Goal: Task Accomplishment & Management: Complete application form

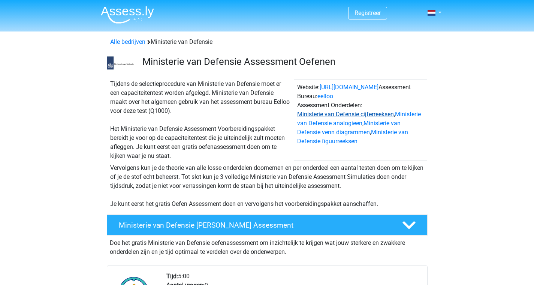
click at [371, 114] on link "Ministerie van Defensie cijferreeksen" at bounding box center [345, 114] width 97 height 7
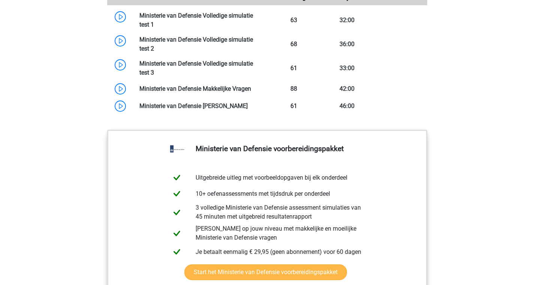
scroll to position [711, 0]
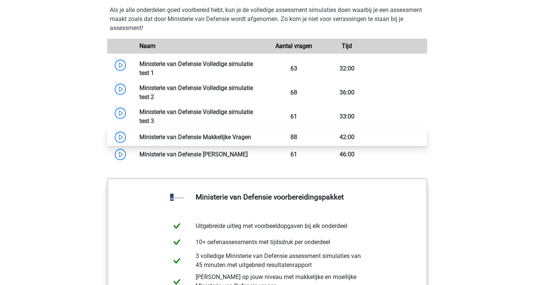
click at [251, 138] on link at bounding box center [251, 137] width 0 height 7
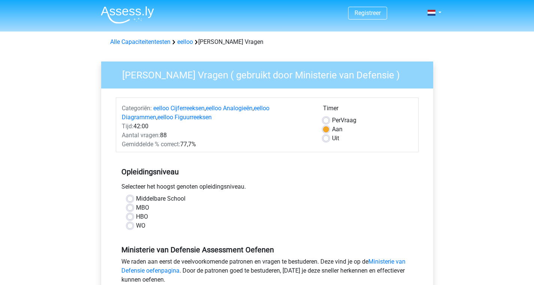
click at [136, 208] on label "MBO" at bounding box center [142, 207] width 13 height 9
click at [131, 208] on input "MBO" at bounding box center [130, 207] width 6 height 8
radio input "true"
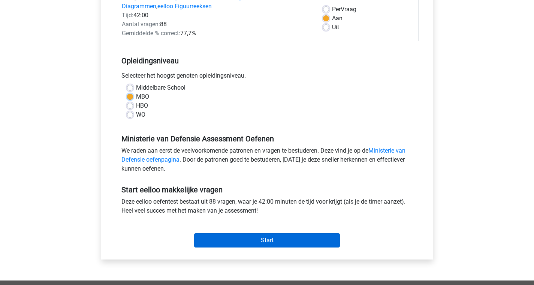
scroll to position [122, 0]
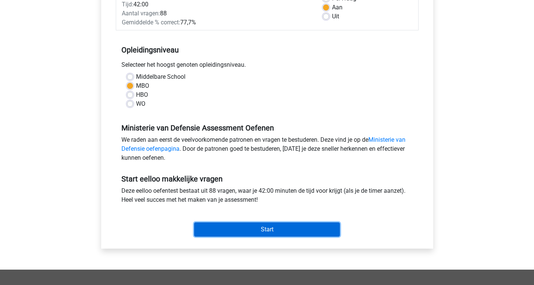
click at [273, 230] on input "Start" at bounding box center [267, 229] width 146 height 14
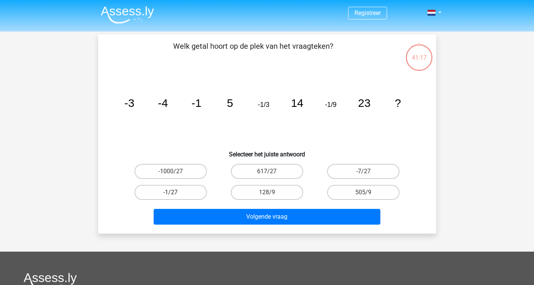
click at [183, 194] on label "-1/27" at bounding box center [171, 192] width 72 height 15
click at [176, 194] on input "-1/27" at bounding box center [173, 194] width 5 height 5
radio input "true"
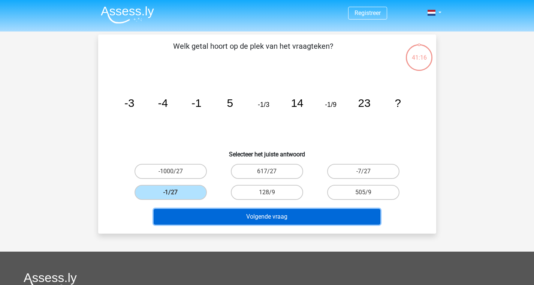
click at [285, 218] on button "Volgende vraag" at bounding box center [267, 217] width 227 height 16
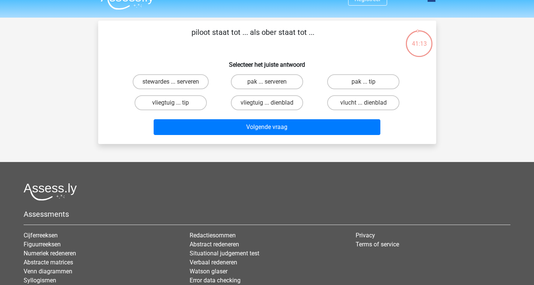
scroll to position [12, 0]
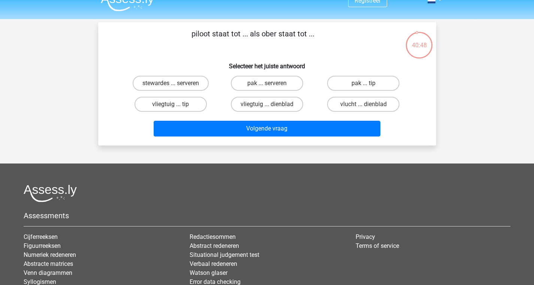
click at [174, 87] on input "stewardes ... serveren" at bounding box center [173, 85] width 5 height 5
radio input "true"
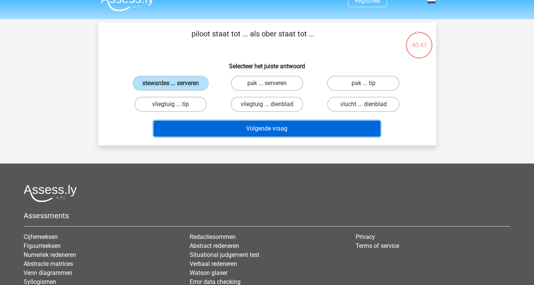
click at [318, 127] on button "Volgende vraag" at bounding box center [267, 129] width 227 height 16
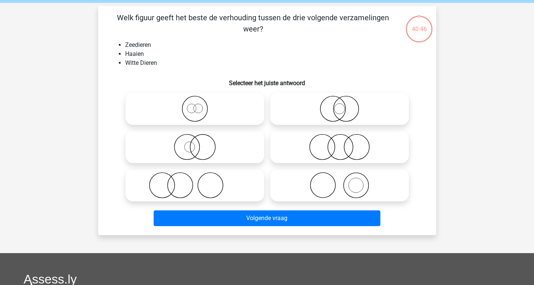
scroll to position [35, 0]
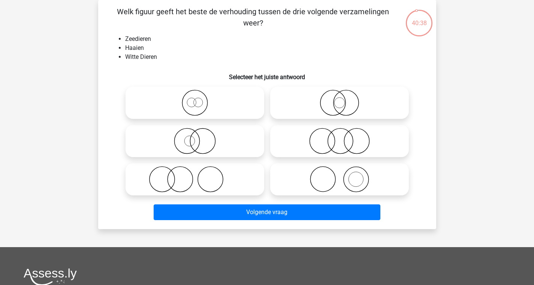
click at [200, 112] on icon at bounding box center [195, 103] width 133 height 26
click at [200, 99] on input "radio" at bounding box center [197, 96] width 5 height 5
radio input "true"
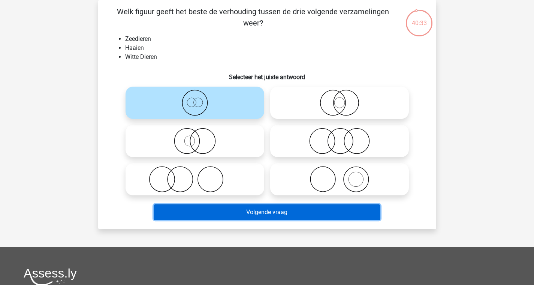
click at [353, 213] on button "Volgende vraag" at bounding box center [267, 212] width 227 height 16
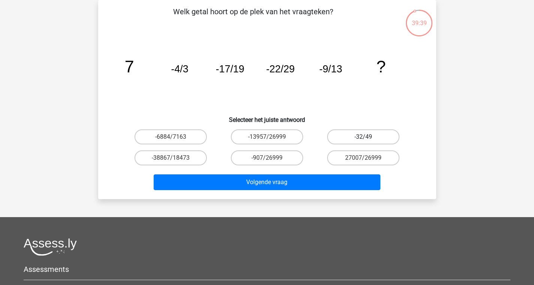
drag, startPoint x: 348, startPoint y: 135, endPoint x: 345, endPoint y: 144, distance: 9.6
click at [348, 134] on label "-32/49" at bounding box center [363, 136] width 72 height 15
click at [364, 137] on input "-32/49" at bounding box center [366, 139] width 5 height 5
radio input "true"
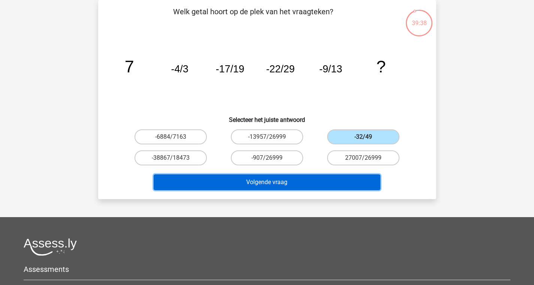
click at [314, 180] on button "Volgende vraag" at bounding box center [267, 182] width 227 height 16
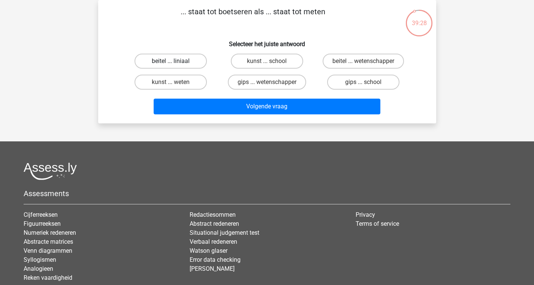
click at [180, 63] on label "beitel ... liniaal" at bounding box center [171, 61] width 72 height 15
click at [176, 63] on input "beitel ... liniaal" at bounding box center [173, 63] width 5 height 5
radio input "true"
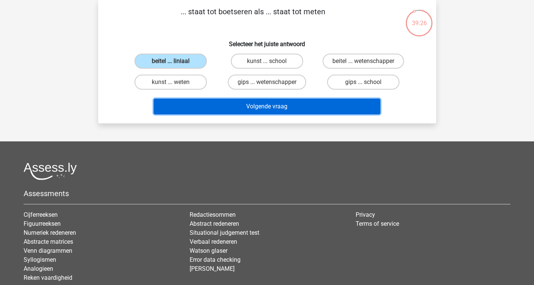
click at [251, 104] on button "Volgende vraag" at bounding box center [267, 107] width 227 height 16
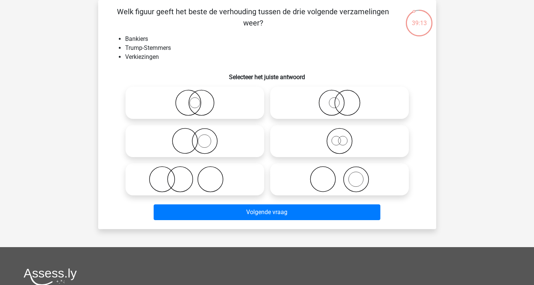
click at [226, 177] on icon at bounding box center [195, 179] width 133 height 26
click at [200, 176] on input "radio" at bounding box center [197, 173] width 5 height 5
radio input "true"
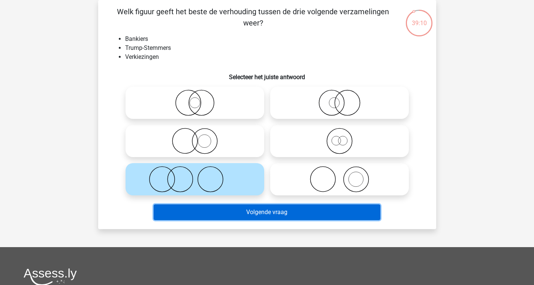
click at [272, 215] on button "Volgende vraag" at bounding box center [267, 212] width 227 height 16
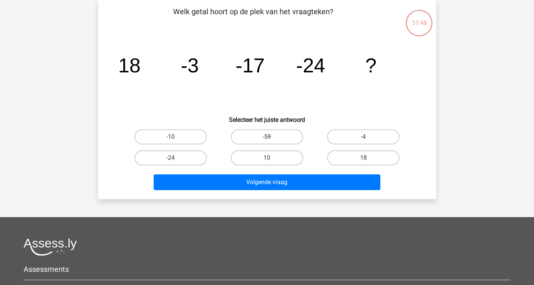
click at [282, 137] on label "-59" at bounding box center [267, 136] width 72 height 15
click at [272, 137] on input "-59" at bounding box center [269, 139] width 5 height 5
radio input "true"
click at [326, 191] on div "Volgende vraag" at bounding box center [268, 183] width 290 height 19
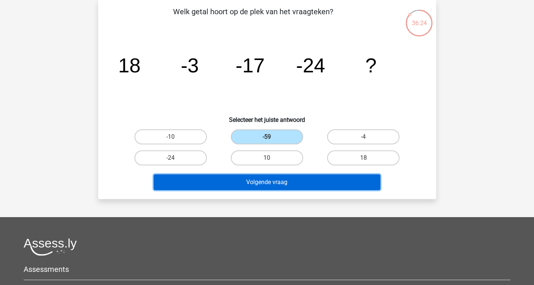
click at [326, 185] on button "Volgende vraag" at bounding box center [267, 182] width 227 height 16
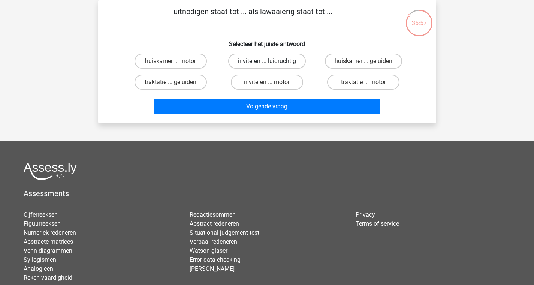
click at [248, 63] on label "inviteren ... luidruchtig" at bounding box center [267, 61] width 78 height 15
click at [267, 63] on input "inviteren ... luidruchtig" at bounding box center [269, 63] width 5 height 5
radio input "true"
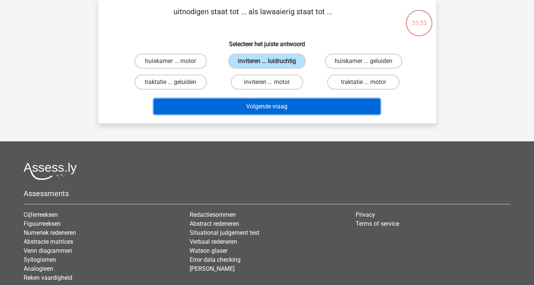
click at [276, 109] on button "Volgende vraag" at bounding box center [267, 107] width 227 height 16
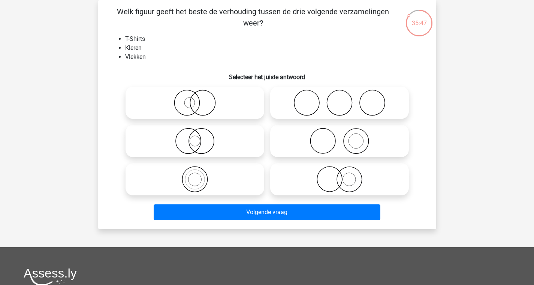
click at [226, 145] on icon at bounding box center [195, 141] width 133 height 26
click at [200, 137] on input "radio" at bounding box center [197, 134] width 5 height 5
radio input "true"
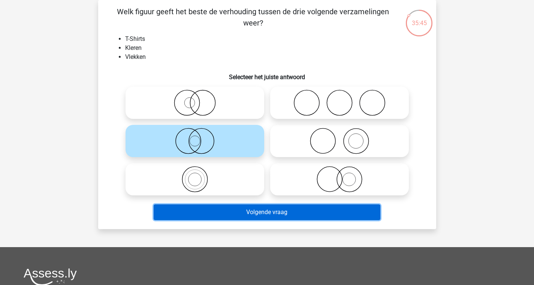
click at [273, 212] on button "Volgende vraag" at bounding box center [267, 212] width 227 height 16
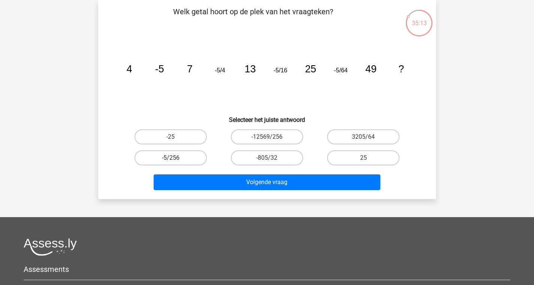
click at [192, 158] on label "-5/256" at bounding box center [171, 157] width 72 height 15
click at [176, 158] on input "-5/256" at bounding box center [173, 160] width 5 height 5
radio input "true"
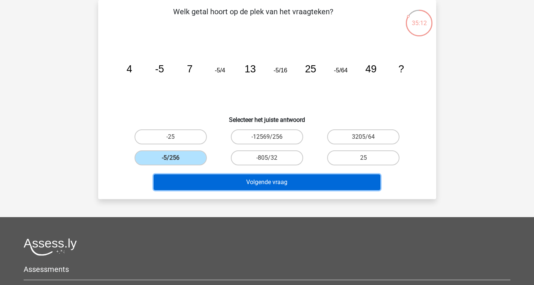
click at [254, 188] on button "Volgende vraag" at bounding box center [267, 182] width 227 height 16
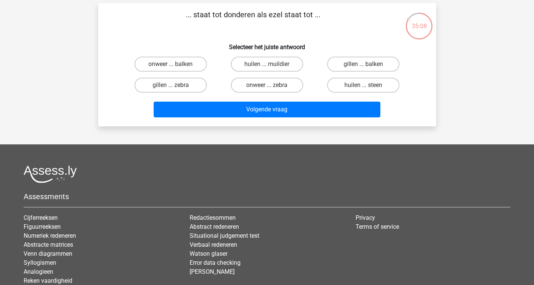
scroll to position [20, 0]
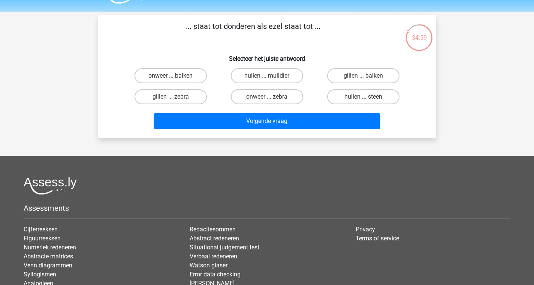
click at [192, 83] on label "onweer ... balken" at bounding box center [171, 75] width 72 height 15
click at [176, 81] on input "onweer ... balken" at bounding box center [173, 78] width 5 height 5
radio input "true"
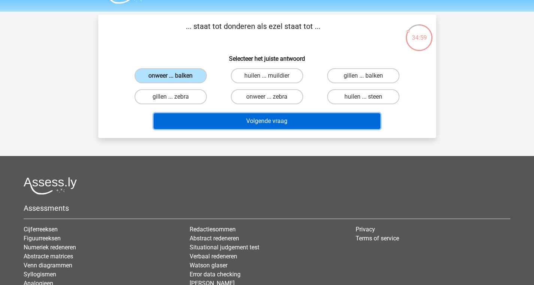
click at [222, 118] on button "Volgende vraag" at bounding box center [267, 121] width 227 height 16
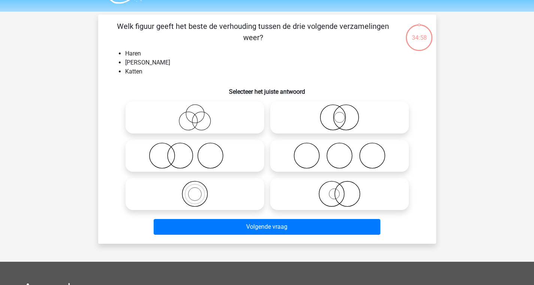
scroll to position [35, 0]
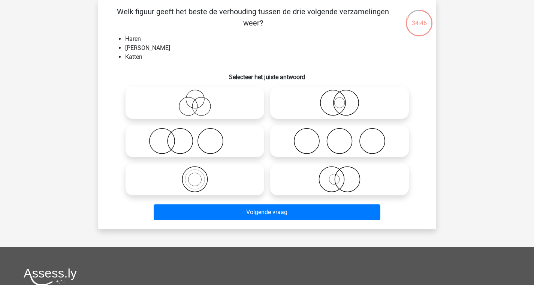
click at [227, 98] on icon at bounding box center [195, 103] width 133 height 26
click at [200, 98] on input "radio" at bounding box center [197, 96] width 5 height 5
radio input "true"
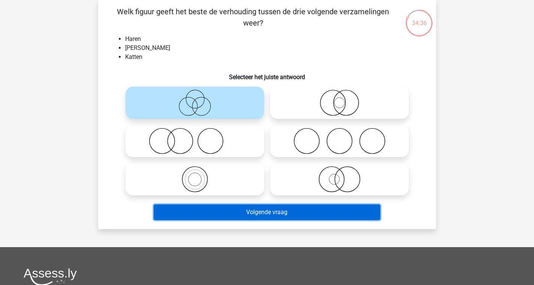
click at [281, 210] on button "Volgende vraag" at bounding box center [267, 212] width 227 height 16
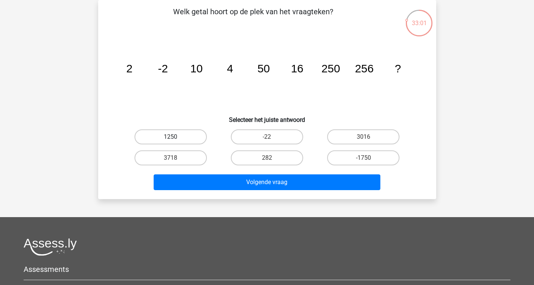
click at [174, 136] on label "1250" at bounding box center [171, 136] width 72 height 15
click at [174, 137] on input "1250" at bounding box center [173, 139] width 5 height 5
radio input "true"
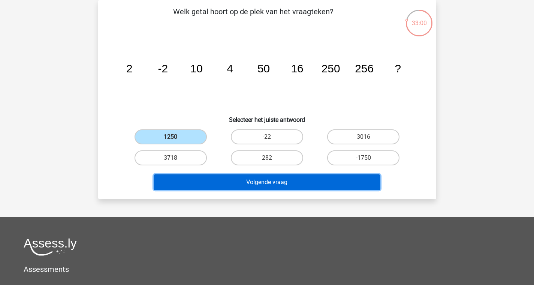
click at [257, 180] on button "Volgende vraag" at bounding box center [267, 182] width 227 height 16
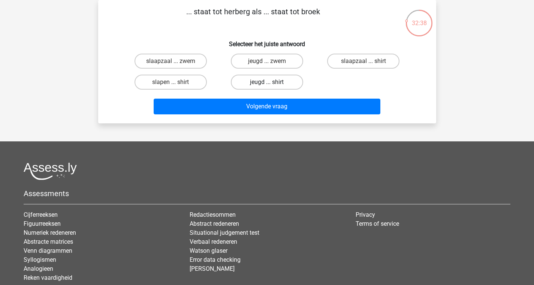
click at [273, 87] on label "jeugd ... shirt" at bounding box center [267, 82] width 72 height 15
click at [272, 87] on input "jeugd ... shirt" at bounding box center [269, 84] width 5 height 5
radio input "true"
click at [347, 62] on label "slaapzaal ... shirt" at bounding box center [363, 61] width 72 height 15
click at [364, 62] on input "slaapzaal ... shirt" at bounding box center [366, 63] width 5 height 5
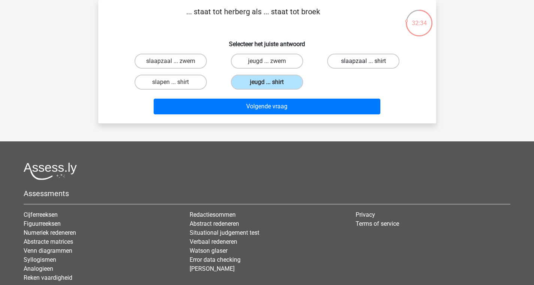
radio input "true"
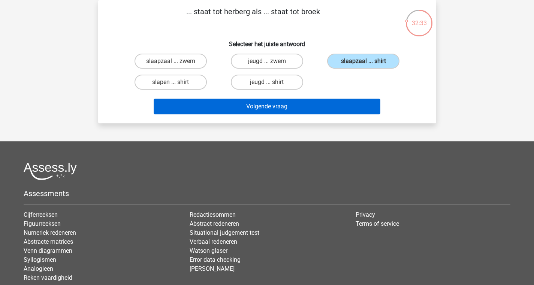
drag, startPoint x: 335, startPoint y: 90, endPoint x: 325, endPoint y: 108, distance: 20.8
click at [326, 107] on div "... staat tot herberg als ... staat tot broek Selecteer het juiste antwoord sla…" at bounding box center [267, 61] width 332 height 111
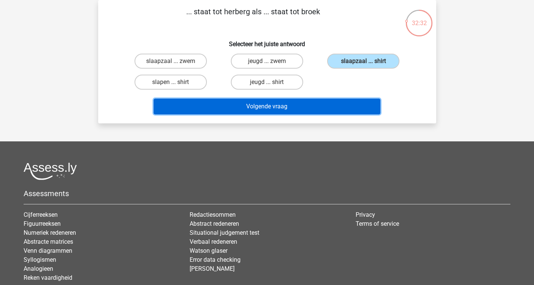
click at [325, 106] on button "Volgende vraag" at bounding box center [267, 107] width 227 height 16
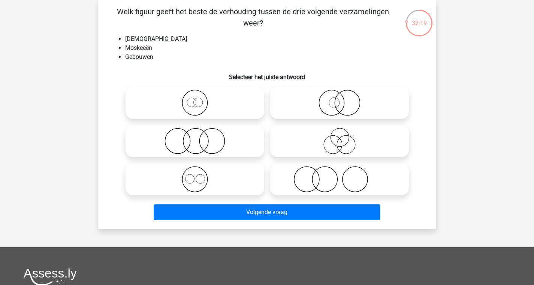
click at [256, 181] on icon at bounding box center [195, 179] width 133 height 26
click at [200, 176] on input "radio" at bounding box center [197, 173] width 5 height 5
radio input "true"
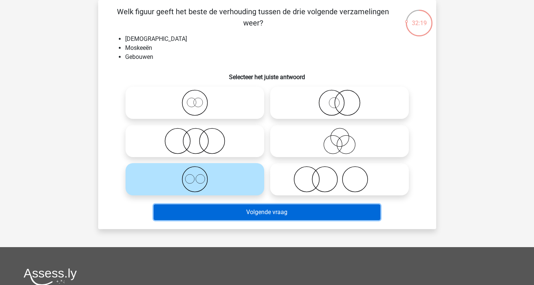
click at [278, 215] on button "Volgende vraag" at bounding box center [267, 212] width 227 height 16
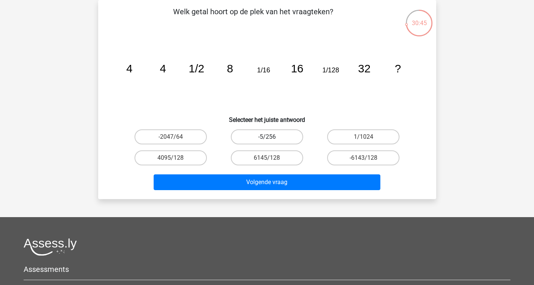
click at [263, 140] on label "-5/256" at bounding box center [267, 136] width 72 height 15
click at [267, 140] on input "-5/256" at bounding box center [269, 139] width 5 height 5
radio input "true"
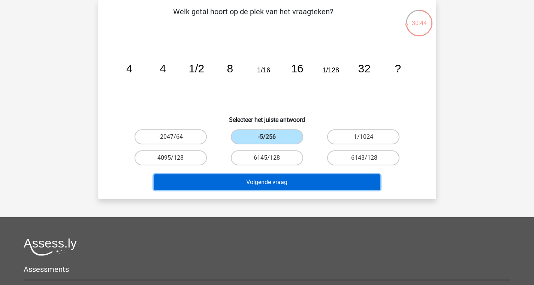
click at [279, 188] on button "Volgende vraag" at bounding box center [267, 182] width 227 height 16
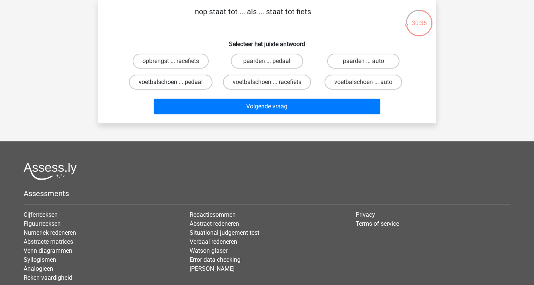
click at [180, 86] on label "voetbalschoen ... pedaal" at bounding box center [171, 82] width 84 height 15
click at [176, 86] on input "voetbalschoen ... pedaal" at bounding box center [173, 84] width 5 height 5
radio input "true"
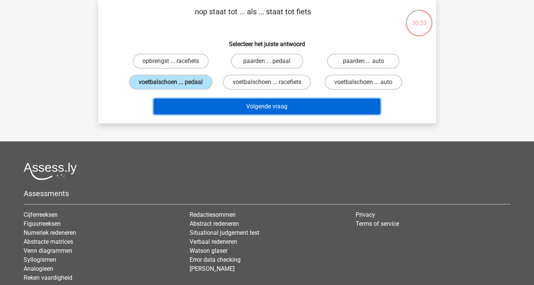
click at [210, 106] on button "Volgende vraag" at bounding box center [267, 107] width 227 height 16
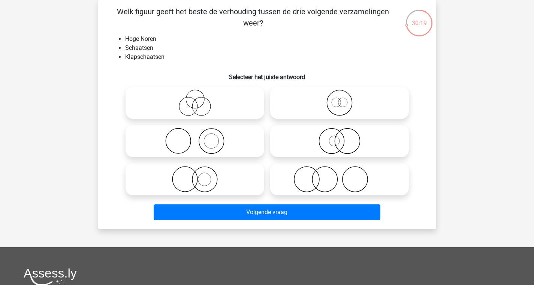
click at [224, 109] on icon at bounding box center [195, 103] width 133 height 26
click at [200, 99] on input "radio" at bounding box center [197, 96] width 5 height 5
radio input "true"
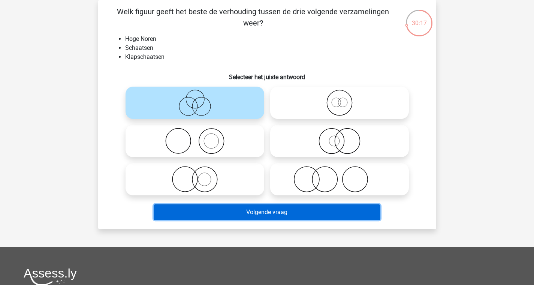
click at [236, 214] on button "Volgende vraag" at bounding box center [267, 212] width 227 height 16
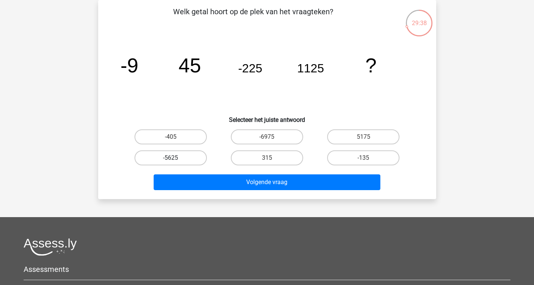
click at [194, 163] on label "-5625" at bounding box center [171, 157] width 72 height 15
click at [176, 163] on input "-5625" at bounding box center [173, 160] width 5 height 5
radio input "true"
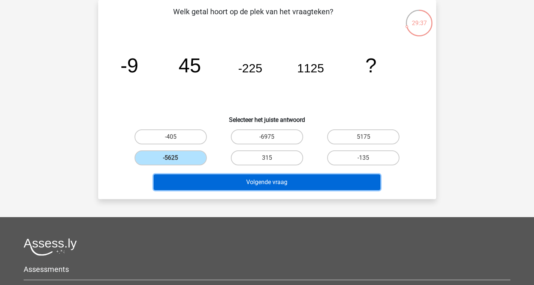
click at [253, 185] on button "Volgende vraag" at bounding box center [267, 182] width 227 height 16
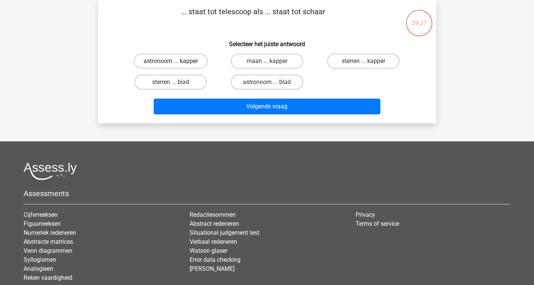
click at [191, 61] on label "astronoom ... kapper" at bounding box center [171, 61] width 74 height 15
click at [176, 61] on input "astronoom ... kapper" at bounding box center [173, 63] width 5 height 5
radio input "true"
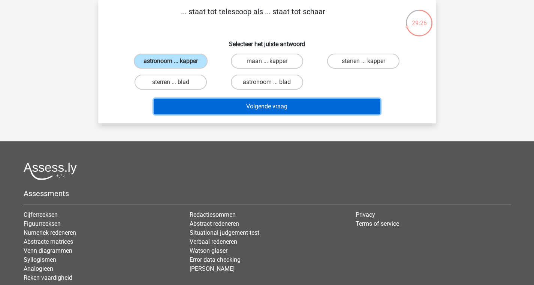
click at [225, 102] on button "Volgende vraag" at bounding box center [267, 107] width 227 height 16
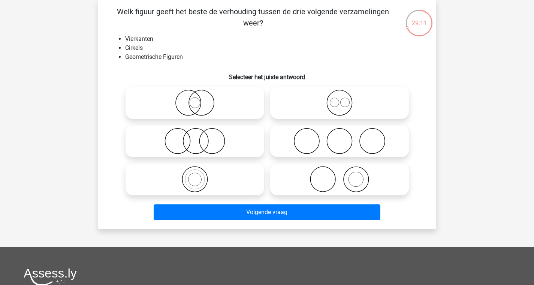
click at [237, 134] on icon at bounding box center [195, 141] width 133 height 26
click at [200, 134] on input "radio" at bounding box center [197, 134] width 5 height 5
radio input "true"
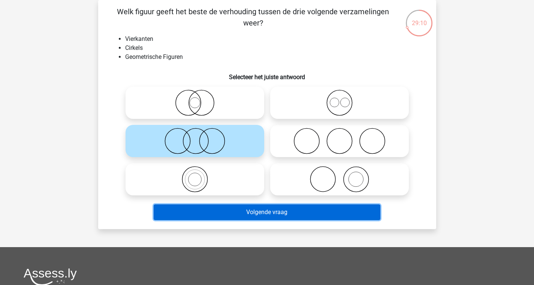
click at [279, 215] on button "Volgende vraag" at bounding box center [267, 212] width 227 height 16
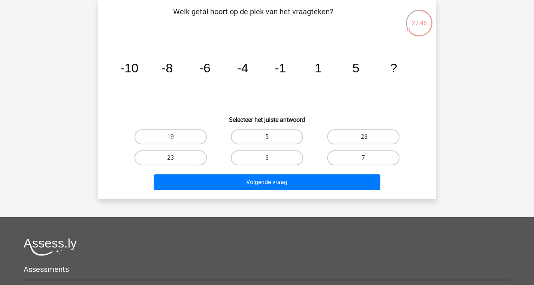
click at [368, 159] on div "7" at bounding box center [363, 157] width 90 height 15
drag, startPoint x: 362, startPoint y: 153, endPoint x: 347, endPoint y: 165, distance: 18.7
click at [362, 153] on label "7" at bounding box center [363, 157] width 72 height 15
click at [364, 158] on input "7" at bounding box center [366, 160] width 5 height 5
radio input "true"
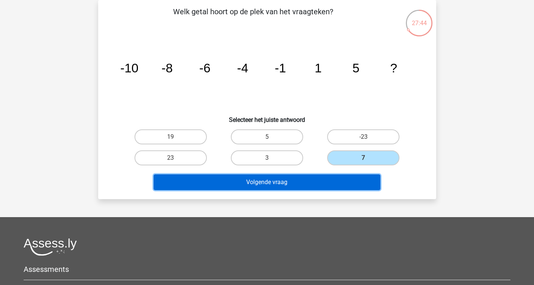
click at [312, 183] on button "Volgende vraag" at bounding box center [267, 182] width 227 height 16
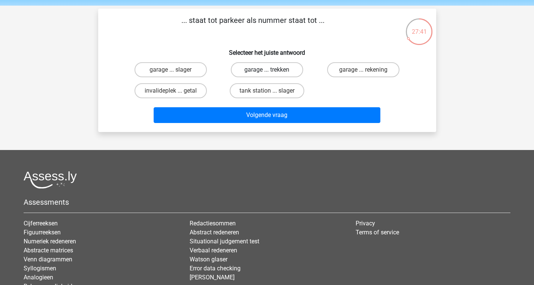
scroll to position [25, 0]
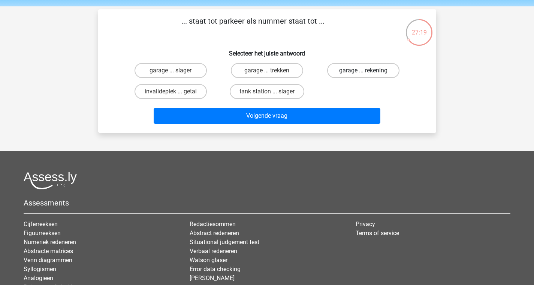
click at [377, 68] on label "garage ... rekening" at bounding box center [363, 70] width 72 height 15
click at [369, 71] on input "garage ... rekening" at bounding box center [366, 73] width 5 height 5
radio input "true"
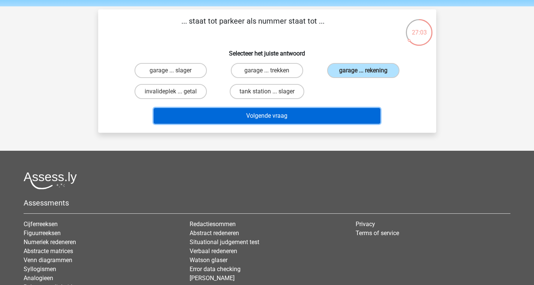
click at [367, 121] on button "Volgende vraag" at bounding box center [267, 116] width 227 height 16
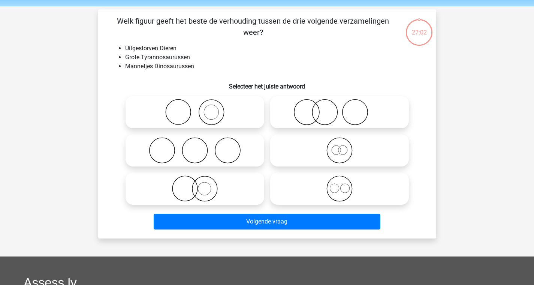
scroll to position [35, 0]
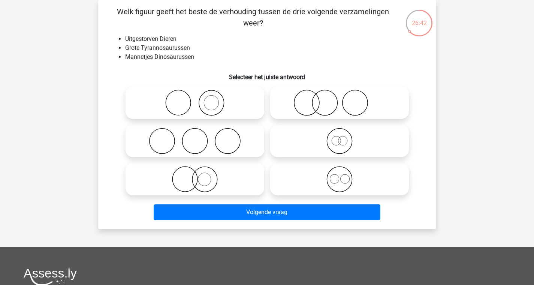
click at [315, 176] on icon at bounding box center [339, 179] width 133 height 26
click at [340, 176] on input "radio" at bounding box center [342, 173] width 5 height 5
radio input "true"
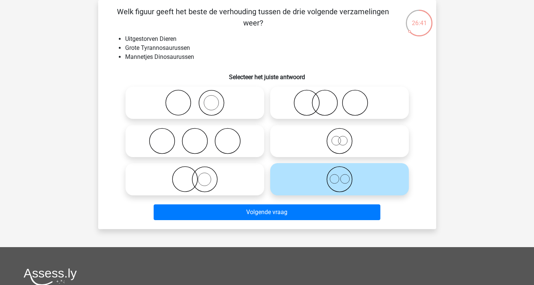
click at [319, 221] on div "Volgende vraag" at bounding box center [268, 213] width 290 height 19
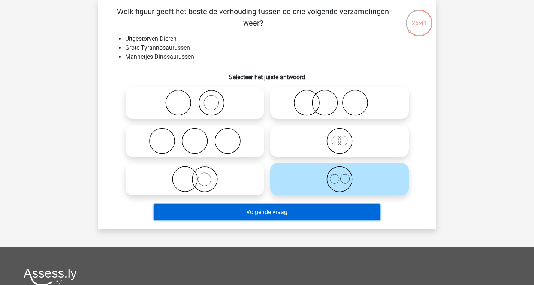
click at [319, 216] on button "Volgende vraag" at bounding box center [267, 212] width 227 height 16
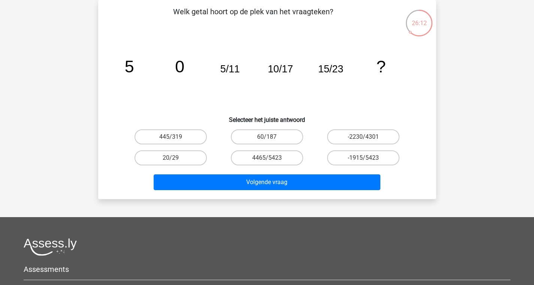
drag, startPoint x: 158, startPoint y: 159, endPoint x: 183, endPoint y: 174, distance: 28.7
click at [158, 159] on label "20/29" at bounding box center [171, 157] width 72 height 15
click at [171, 159] on input "20/29" at bounding box center [173, 160] width 5 height 5
radio input "true"
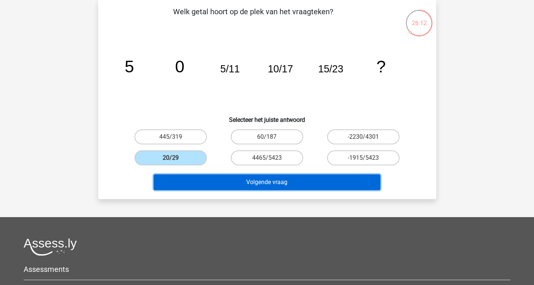
click at [254, 188] on button "Volgende vraag" at bounding box center [267, 182] width 227 height 16
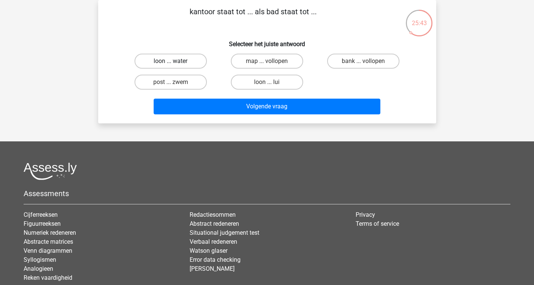
click at [183, 66] on label "loon ... water" at bounding box center [171, 61] width 72 height 15
click at [176, 66] on input "loon ... water" at bounding box center [173, 63] width 5 height 5
radio input "true"
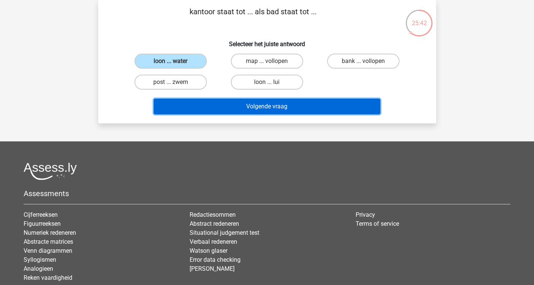
click at [223, 110] on button "Volgende vraag" at bounding box center [267, 107] width 227 height 16
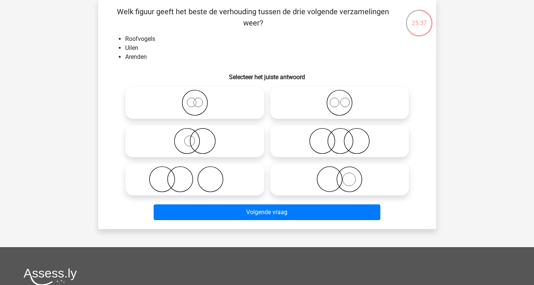
click at [294, 104] on icon at bounding box center [339, 103] width 133 height 26
click at [340, 99] on input "radio" at bounding box center [342, 96] width 5 height 5
radio input "true"
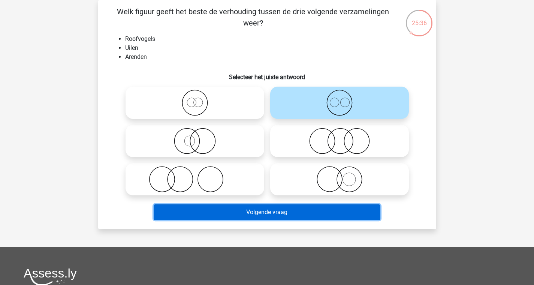
drag, startPoint x: 319, startPoint y: 208, endPoint x: 316, endPoint y: 203, distance: 6.2
click at [318, 207] on button "Volgende vraag" at bounding box center [267, 212] width 227 height 16
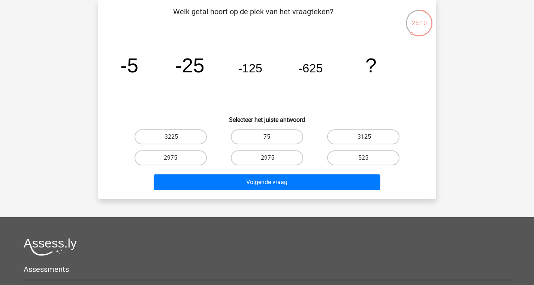
drag, startPoint x: 360, startPoint y: 138, endPoint x: 368, endPoint y: 158, distance: 20.9
click at [360, 138] on label "-3125" at bounding box center [363, 136] width 72 height 15
click at [364, 138] on input "-3125" at bounding box center [366, 139] width 5 height 5
radio input "true"
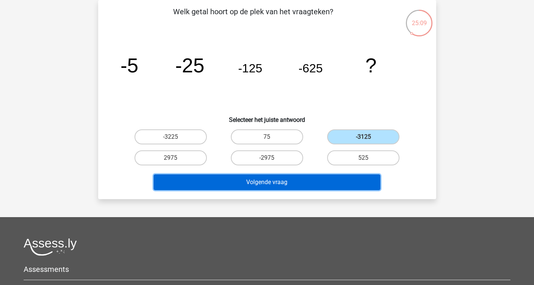
click at [341, 182] on button "Volgende vraag" at bounding box center [267, 182] width 227 height 16
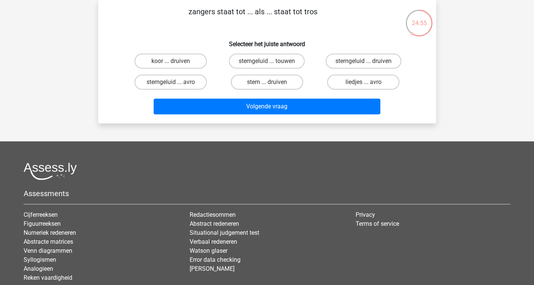
drag, startPoint x: 188, startPoint y: 62, endPoint x: 211, endPoint y: 91, distance: 37.1
click at [189, 63] on label "koor ... druiven" at bounding box center [171, 61] width 72 height 15
click at [176, 63] on input "koor ... druiven" at bounding box center [173, 63] width 5 height 5
radio input "true"
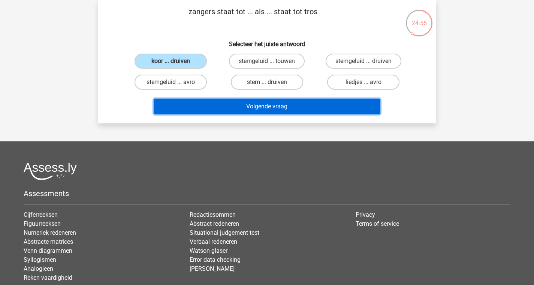
click at [248, 107] on button "Volgende vraag" at bounding box center [267, 107] width 227 height 16
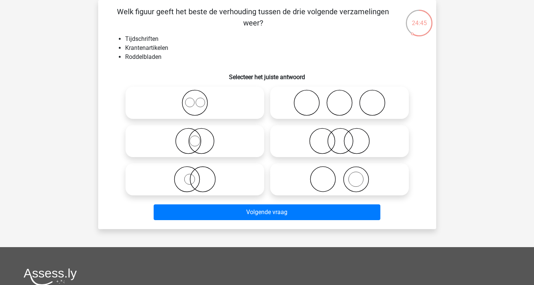
click at [353, 139] on circle at bounding box center [340, 141] width 25 height 25
click at [345, 137] on input "radio" at bounding box center [342, 134] width 5 height 5
radio input "true"
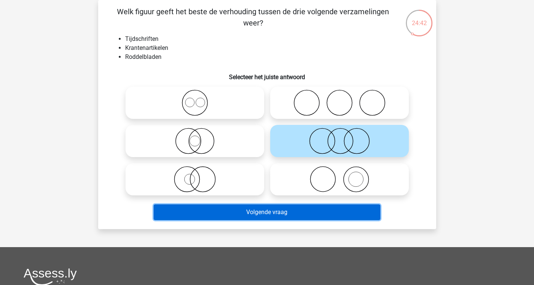
click at [301, 215] on button "Volgende vraag" at bounding box center [267, 212] width 227 height 16
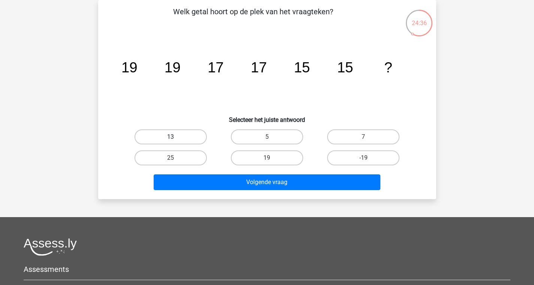
click at [201, 138] on label "13" at bounding box center [171, 136] width 72 height 15
click at [176, 138] on input "13" at bounding box center [173, 139] width 5 height 5
radio input "true"
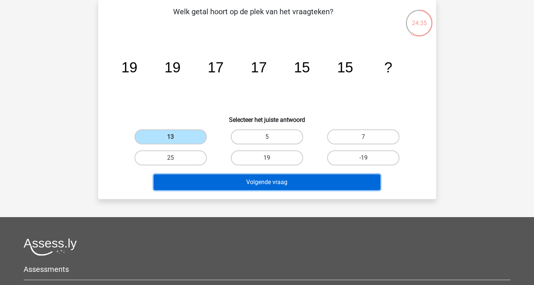
click at [252, 185] on button "Volgende vraag" at bounding box center [267, 182] width 227 height 16
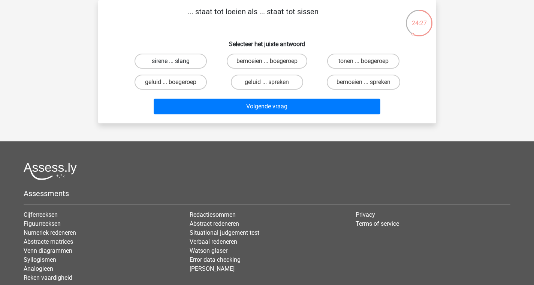
click at [200, 67] on label "sirene ... slang" at bounding box center [171, 61] width 72 height 15
click at [176, 66] on input "sirene ... slang" at bounding box center [173, 63] width 5 height 5
radio input "true"
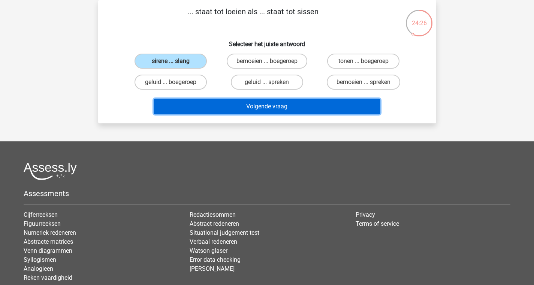
click at [233, 111] on button "Volgende vraag" at bounding box center [267, 107] width 227 height 16
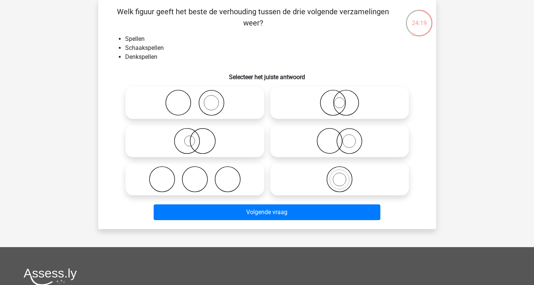
click at [333, 103] on icon at bounding box center [339, 103] width 133 height 26
click at [340, 99] on input "radio" at bounding box center [342, 96] width 5 height 5
radio input "true"
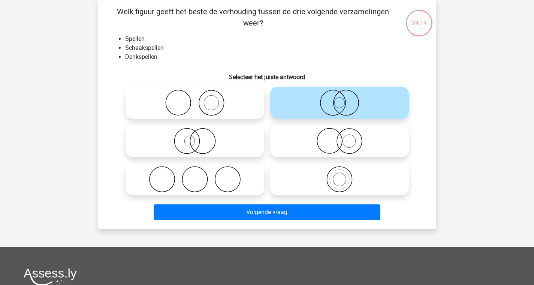
click at [330, 169] on icon at bounding box center [339, 179] width 133 height 26
click at [340, 171] on input "radio" at bounding box center [342, 173] width 5 height 5
radio input "true"
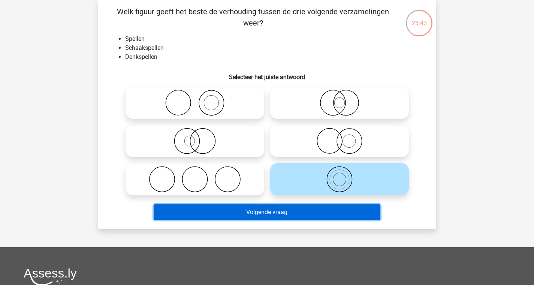
click at [287, 217] on button "Volgende vraag" at bounding box center [267, 212] width 227 height 16
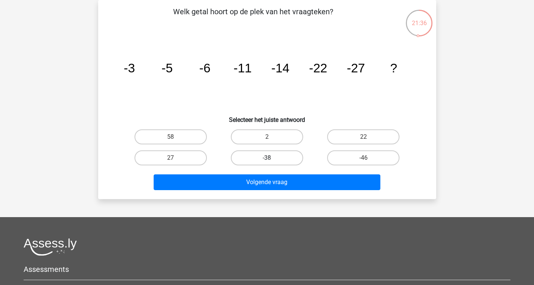
click at [277, 158] on label "-38" at bounding box center [267, 157] width 72 height 15
click at [272, 158] on input "-38" at bounding box center [269, 160] width 5 height 5
radio input "true"
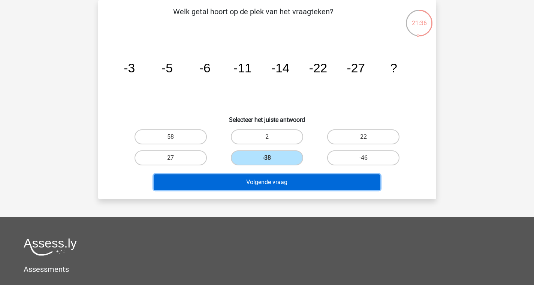
click at [279, 185] on button "Volgende vraag" at bounding box center [267, 182] width 227 height 16
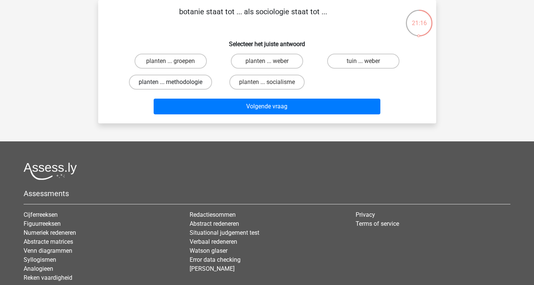
click at [185, 78] on label "planten ... methodologie" at bounding box center [170, 82] width 83 height 15
click at [176, 82] on input "planten ... methodologie" at bounding box center [173, 84] width 5 height 5
radio input "true"
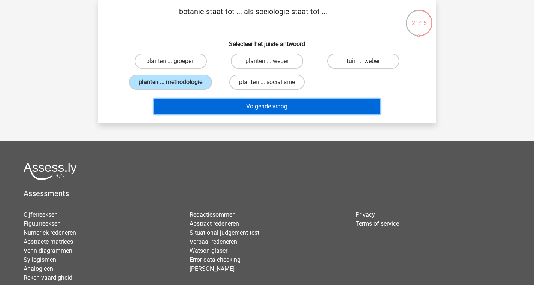
click at [255, 110] on button "Volgende vraag" at bounding box center [267, 107] width 227 height 16
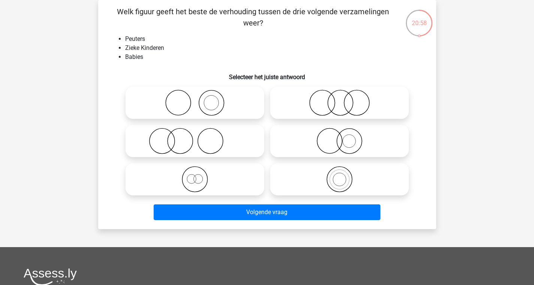
drag, startPoint x: 295, startPoint y: 105, endPoint x: 291, endPoint y: 119, distance: 15.1
click at [295, 104] on icon at bounding box center [339, 103] width 133 height 26
click at [340, 99] on input "radio" at bounding box center [342, 96] width 5 height 5
radio input "true"
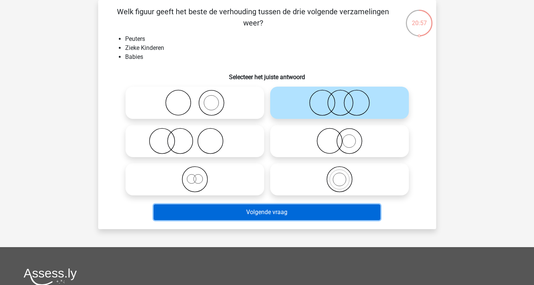
click at [257, 211] on button "Volgende vraag" at bounding box center [267, 212] width 227 height 16
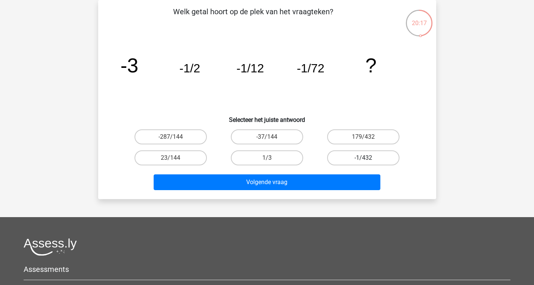
click at [383, 160] on label "-1/432" at bounding box center [363, 157] width 72 height 15
click at [369, 160] on input "-1/432" at bounding box center [366, 160] width 5 height 5
radio input "true"
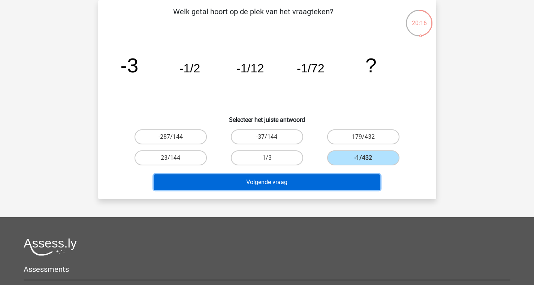
click at [301, 179] on button "Volgende vraag" at bounding box center [267, 182] width 227 height 16
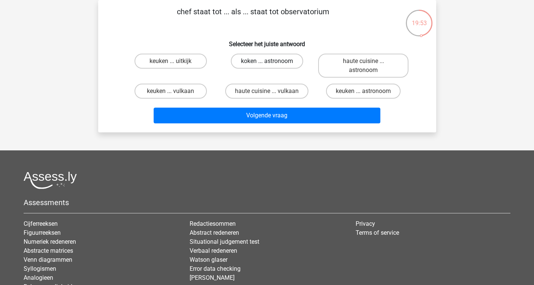
click at [253, 58] on label "koken ... astronoom" at bounding box center [267, 61] width 72 height 15
click at [267, 61] on input "koken ... astronoom" at bounding box center [269, 63] width 5 height 5
radio input "true"
click at [192, 65] on label "keuken ... uitkijk" at bounding box center [171, 61] width 72 height 15
click at [176, 65] on input "keuken ... uitkijk" at bounding box center [173, 63] width 5 height 5
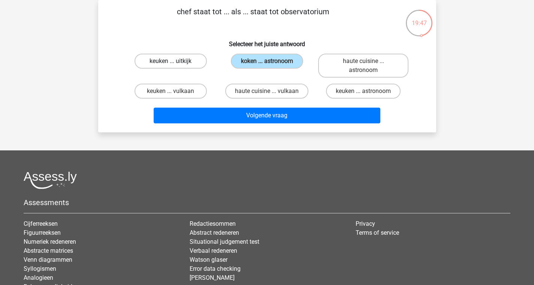
radio input "true"
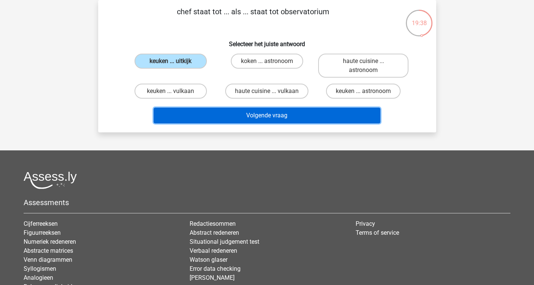
click at [206, 118] on button "Volgende vraag" at bounding box center [267, 116] width 227 height 16
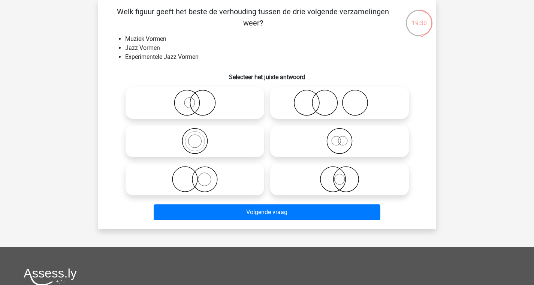
click at [345, 168] on icon at bounding box center [339, 179] width 133 height 26
click at [345, 171] on input "radio" at bounding box center [342, 173] width 5 height 5
radio input "true"
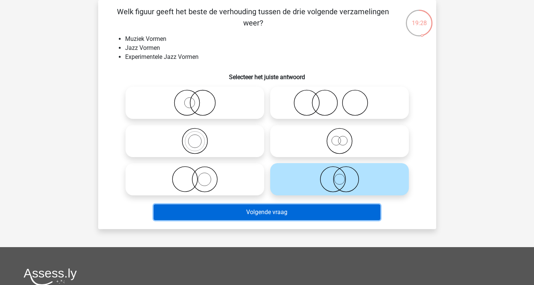
click at [321, 218] on button "Volgende vraag" at bounding box center [267, 212] width 227 height 16
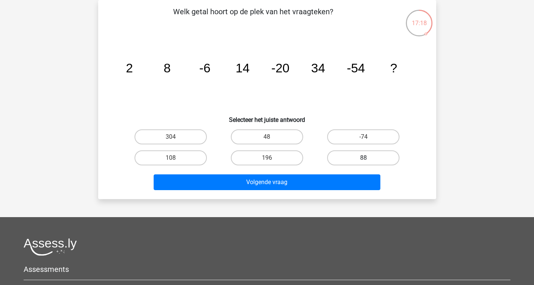
click at [352, 161] on label "88" at bounding box center [363, 157] width 72 height 15
click at [364, 161] on input "88" at bounding box center [366, 160] width 5 height 5
radio input "true"
click at [357, 134] on label "-74" at bounding box center [363, 136] width 72 height 15
click at [364, 137] on input "-74" at bounding box center [366, 139] width 5 height 5
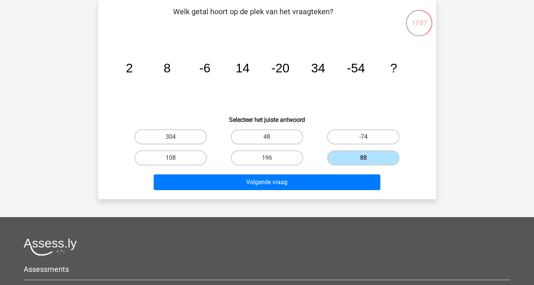
radio input "true"
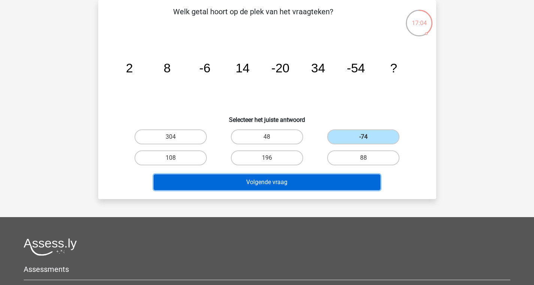
click at [331, 186] on button "Volgende vraag" at bounding box center [267, 182] width 227 height 16
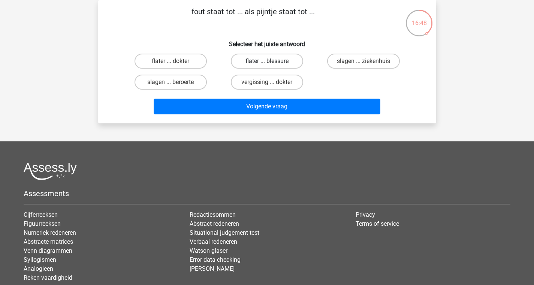
click at [285, 62] on label "flater ... blessure" at bounding box center [267, 61] width 72 height 15
click at [272, 62] on input "flater ... blessure" at bounding box center [269, 63] width 5 height 5
radio input "true"
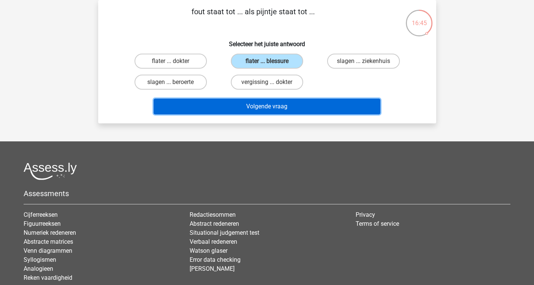
click at [265, 108] on button "Volgende vraag" at bounding box center [267, 107] width 227 height 16
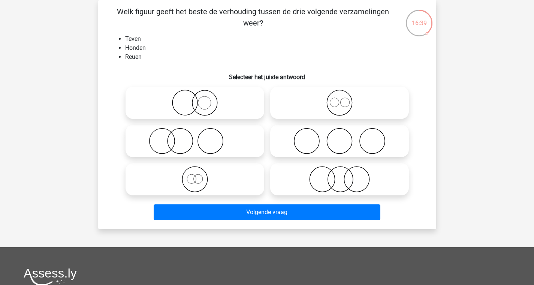
click at [312, 99] on icon at bounding box center [339, 103] width 133 height 26
click at [340, 99] on input "radio" at bounding box center [342, 96] width 5 height 5
radio input "true"
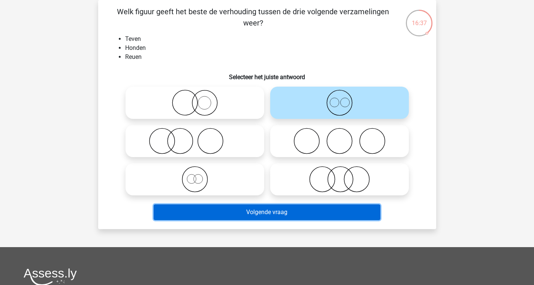
drag, startPoint x: 295, startPoint y: 212, endPoint x: 294, endPoint y: 209, distance: 3.8
click at [295, 212] on button "Volgende vraag" at bounding box center [267, 212] width 227 height 16
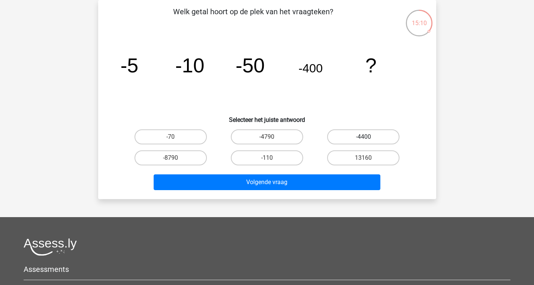
click at [362, 137] on label "-4400" at bounding box center [363, 136] width 72 height 15
click at [364, 137] on input "-4400" at bounding box center [366, 139] width 5 height 5
radio input "true"
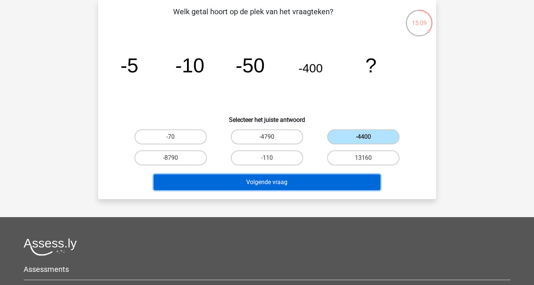
click at [219, 185] on button "Volgende vraag" at bounding box center [267, 182] width 227 height 16
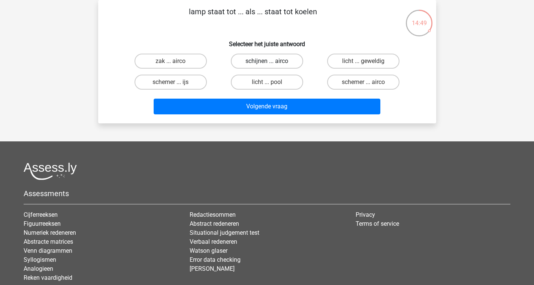
click at [245, 65] on label "schijnen ... airco" at bounding box center [267, 61] width 72 height 15
click at [267, 65] on input "schijnen ... airco" at bounding box center [269, 63] width 5 height 5
radio input "true"
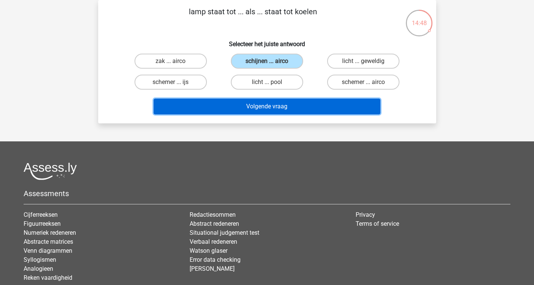
click at [249, 106] on button "Volgende vraag" at bounding box center [267, 107] width 227 height 16
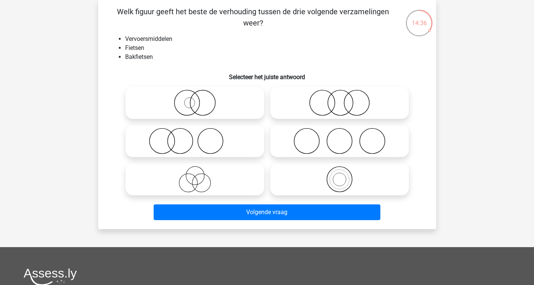
click at [320, 108] on icon at bounding box center [339, 103] width 133 height 26
click at [340, 99] on input "radio" at bounding box center [342, 96] width 5 height 5
radio input "true"
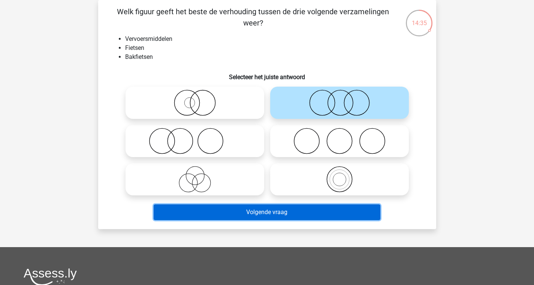
click at [261, 209] on button "Volgende vraag" at bounding box center [267, 212] width 227 height 16
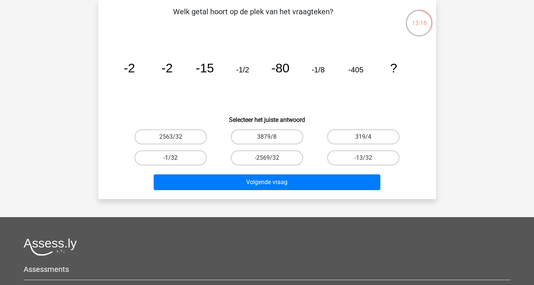
click at [179, 161] on label "-1/32" at bounding box center [171, 157] width 72 height 15
click at [176, 161] on input "-1/32" at bounding box center [173, 160] width 5 height 5
radio input "true"
click at [231, 191] on div "Volgende vraag" at bounding box center [268, 183] width 290 height 19
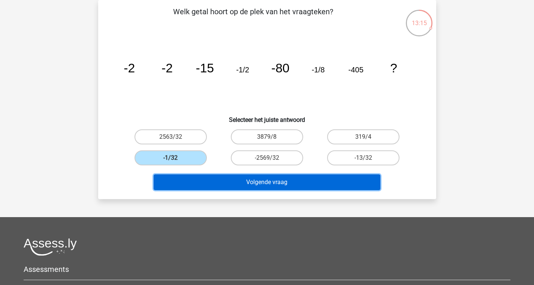
click at [240, 179] on button "Volgende vraag" at bounding box center [267, 182] width 227 height 16
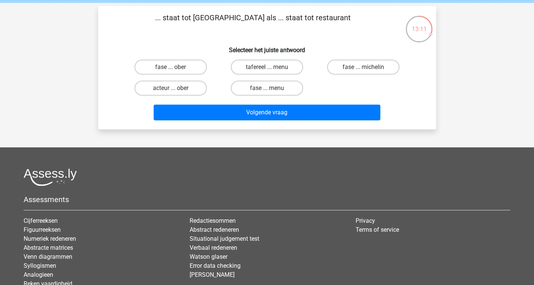
scroll to position [28, 0]
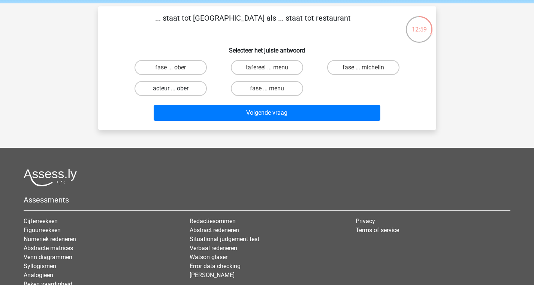
click at [167, 89] on label "acteur ... ober" at bounding box center [171, 88] width 72 height 15
click at [171, 89] on input "acteur ... ober" at bounding box center [173, 91] width 5 height 5
radio input "true"
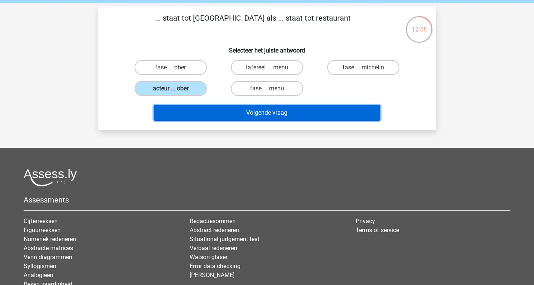
click at [217, 117] on button "Volgende vraag" at bounding box center [267, 113] width 227 height 16
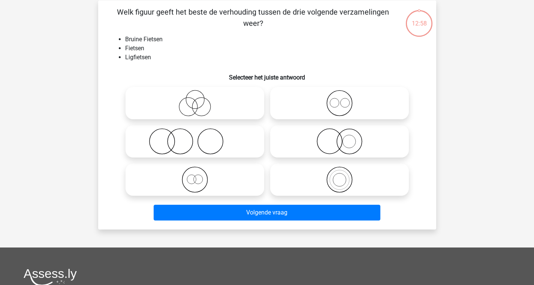
scroll to position [35, 0]
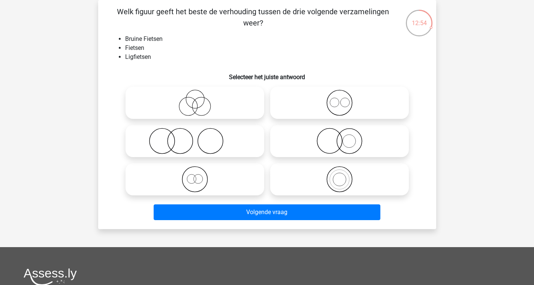
click at [310, 111] on icon at bounding box center [339, 103] width 133 height 26
click at [340, 99] on input "radio" at bounding box center [342, 96] width 5 height 5
radio input "true"
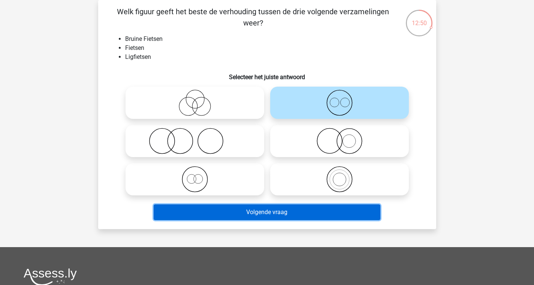
click at [207, 217] on button "Volgende vraag" at bounding box center [267, 212] width 227 height 16
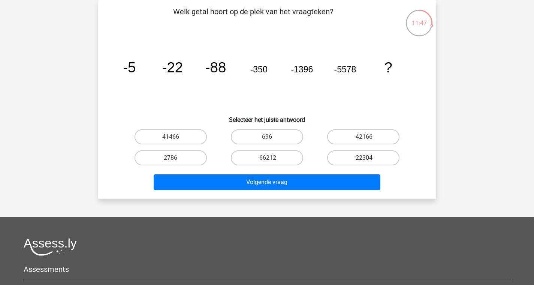
drag, startPoint x: 381, startPoint y: 164, endPoint x: 365, endPoint y: 172, distance: 17.8
click at [380, 164] on label "-22304" at bounding box center [363, 157] width 72 height 15
click at [369, 163] on input "-22304" at bounding box center [366, 160] width 5 height 5
radio input "true"
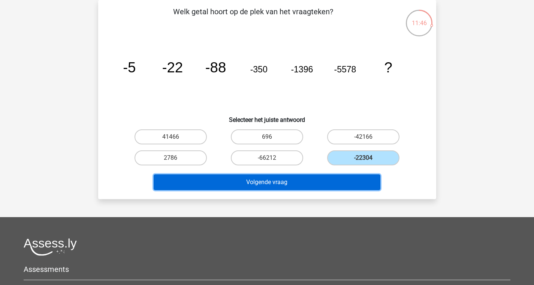
click at [340, 180] on button "Volgende vraag" at bounding box center [267, 182] width 227 height 16
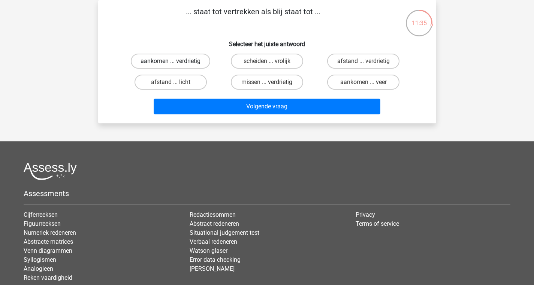
click at [166, 56] on label "aankomen ... verdrietig" at bounding box center [171, 61] width 80 height 15
click at [171, 61] on input "aankomen ... verdrietig" at bounding box center [173, 63] width 5 height 5
radio input "true"
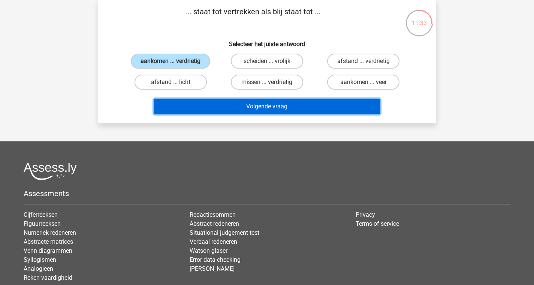
click at [257, 106] on button "Volgende vraag" at bounding box center [267, 107] width 227 height 16
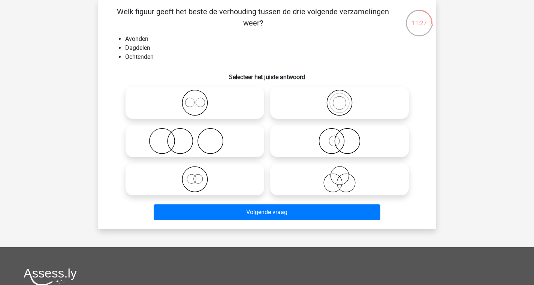
click at [214, 108] on icon at bounding box center [195, 103] width 133 height 26
click at [200, 99] on input "radio" at bounding box center [197, 96] width 5 height 5
radio input "true"
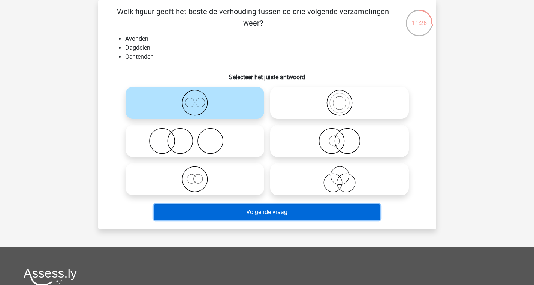
drag, startPoint x: 224, startPoint y: 215, endPoint x: 219, endPoint y: 203, distance: 13.0
click at [224, 215] on button "Volgende vraag" at bounding box center [267, 212] width 227 height 16
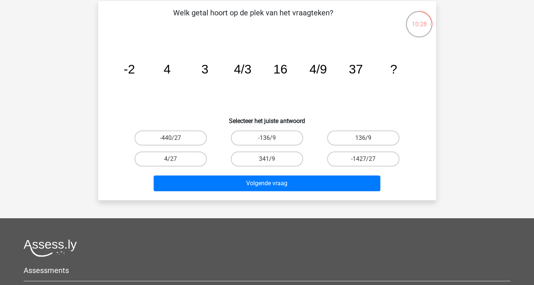
scroll to position [33, 0]
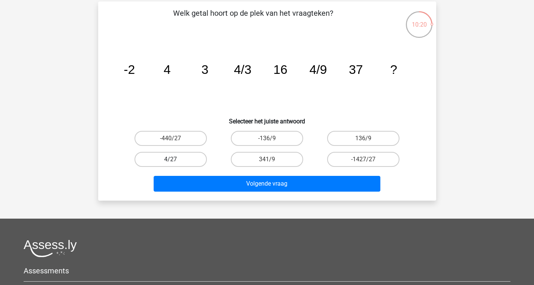
click at [199, 160] on label "4/27" at bounding box center [171, 159] width 72 height 15
click at [176, 160] on input "4/27" at bounding box center [173, 161] width 5 height 5
radio input "true"
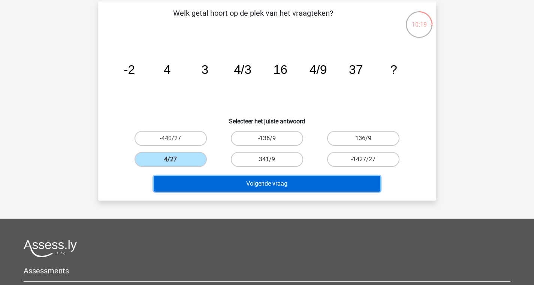
click at [233, 188] on button "Volgende vraag" at bounding box center [267, 184] width 227 height 16
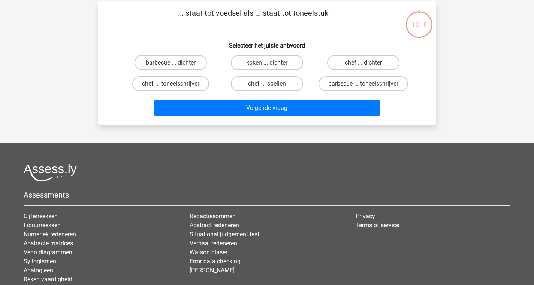
scroll to position [35, 0]
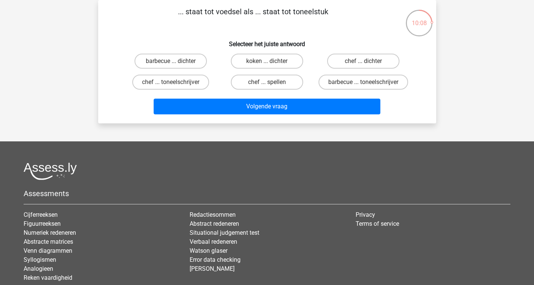
click at [368, 61] on div "chef ... dichter" at bounding box center [363, 61] width 90 height 15
click at [343, 53] on div "chef ... dichter" at bounding box center [363, 61] width 96 height 21
click at [344, 60] on label "chef ... dichter" at bounding box center [363, 61] width 72 height 15
click at [364, 61] on input "chef ... dichter" at bounding box center [366, 63] width 5 height 5
radio input "true"
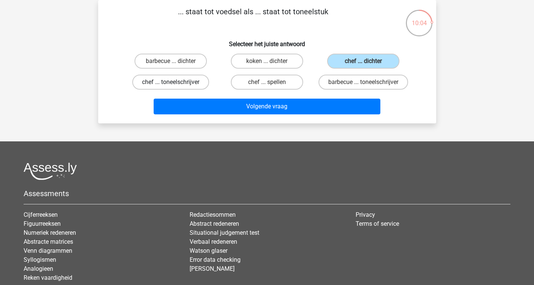
click at [138, 86] on label "chef ... toneelschrijver" at bounding box center [170, 82] width 77 height 15
click at [171, 86] on input "chef ... toneelschrijver" at bounding box center [173, 84] width 5 height 5
radio input "true"
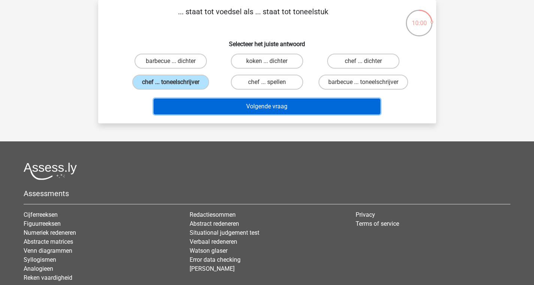
click at [207, 114] on button "Volgende vraag" at bounding box center [267, 107] width 227 height 16
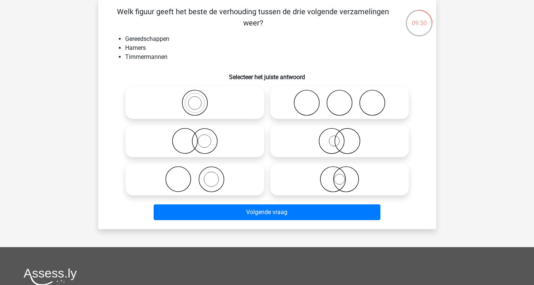
click at [236, 97] on icon at bounding box center [195, 103] width 133 height 26
click at [200, 97] on input "radio" at bounding box center [197, 96] width 5 height 5
radio input "true"
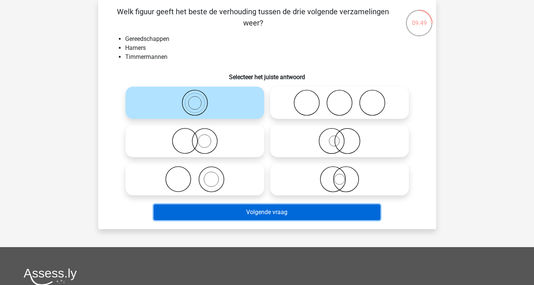
click at [314, 216] on button "Volgende vraag" at bounding box center [267, 212] width 227 height 16
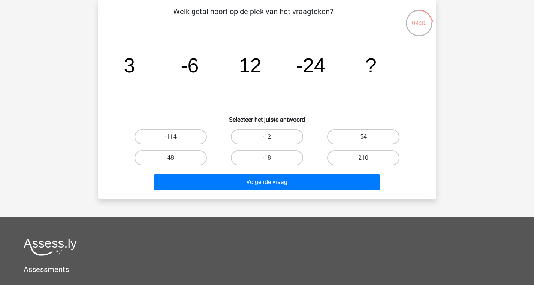
click at [198, 153] on label "48" at bounding box center [171, 157] width 72 height 15
click at [176, 158] on input "48" at bounding box center [173, 160] width 5 height 5
radio input "true"
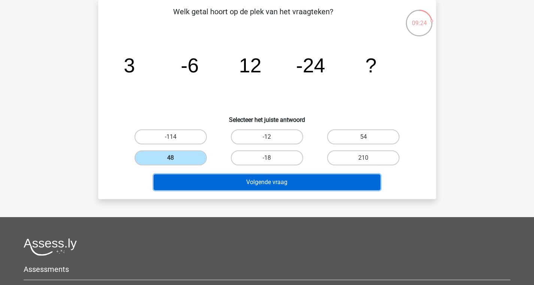
click at [288, 185] on button "Volgende vraag" at bounding box center [267, 182] width 227 height 16
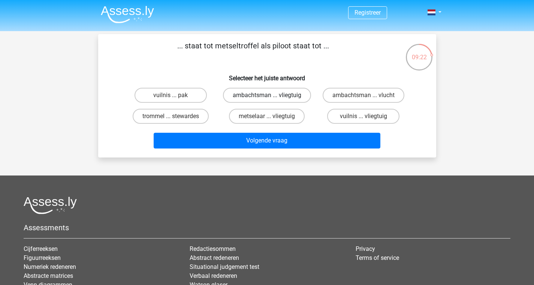
scroll to position [0, 0]
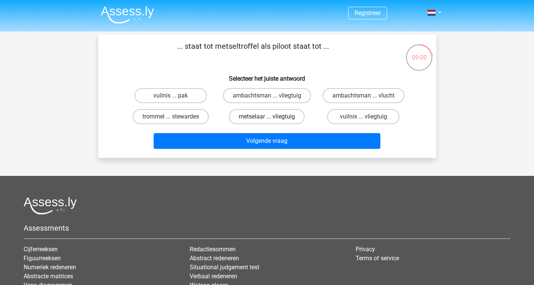
click at [272, 120] on label "metselaar ... vliegtuig" at bounding box center [267, 116] width 76 height 15
click at [272, 120] on input "metselaar ... vliegtuig" at bounding box center [269, 119] width 5 height 5
radio input "true"
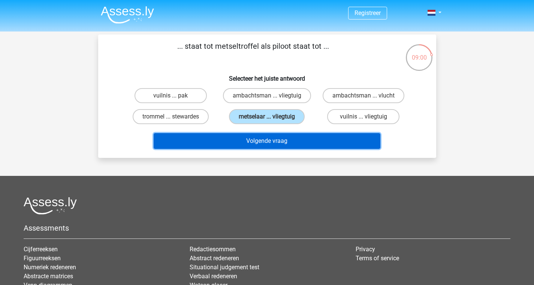
click at [301, 140] on button "Volgende vraag" at bounding box center [267, 141] width 227 height 16
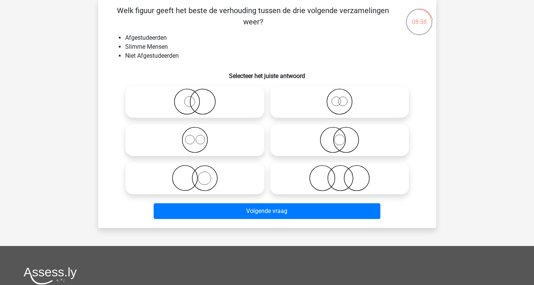
scroll to position [36, 0]
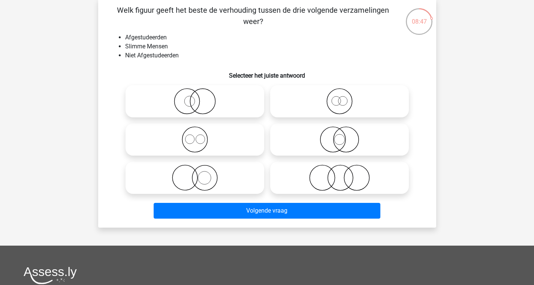
click at [296, 176] on icon at bounding box center [339, 178] width 133 height 26
click at [340, 174] on input "radio" at bounding box center [342, 171] width 5 height 5
radio input "true"
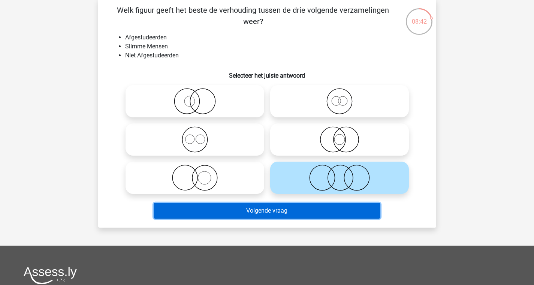
click at [302, 213] on button "Volgende vraag" at bounding box center [267, 211] width 227 height 16
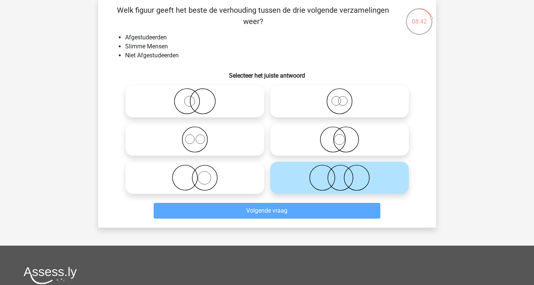
scroll to position [35, 0]
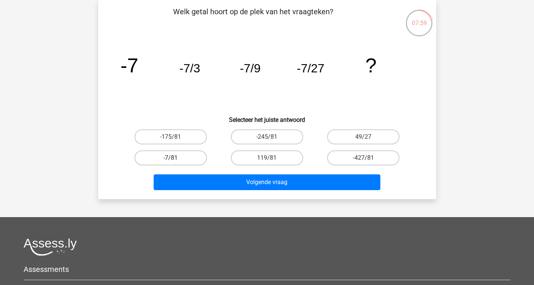
click at [195, 159] on label "-7/81" at bounding box center [171, 157] width 72 height 15
click at [176, 159] on input "-7/81" at bounding box center [173, 160] width 5 height 5
radio input "true"
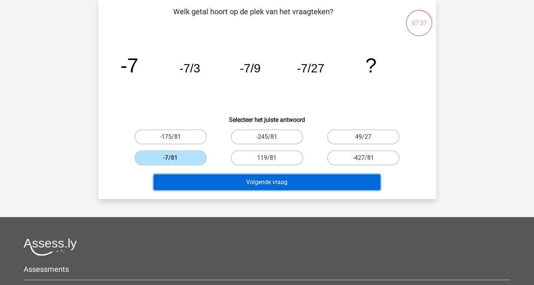
click at [302, 181] on button "Volgende vraag" at bounding box center [267, 182] width 227 height 16
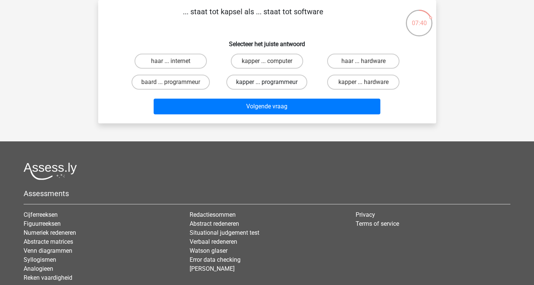
click at [273, 87] on label "kapper ... programmeur" at bounding box center [267, 82] width 81 height 15
click at [272, 87] on input "kapper ... programmeur" at bounding box center [269, 84] width 5 height 5
radio input "true"
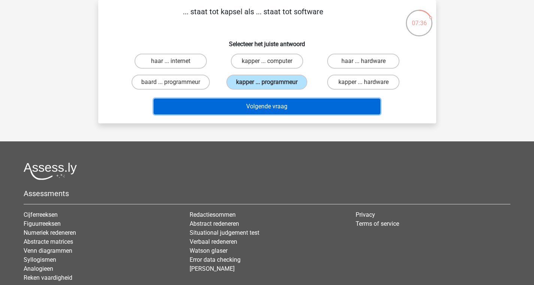
click at [277, 111] on button "Volgende vraag" at bounding box center [267, 107] width 227 height 16
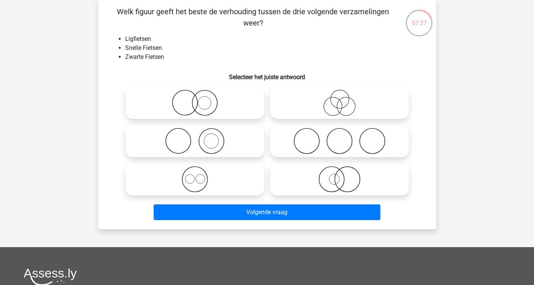
click at [319, 112] on icon at bounding box center [339, 103] width 133 height 26
click at [340, 99] on input "radio" at bounding box center [342, 96] width 5 height 5
radio input "true"
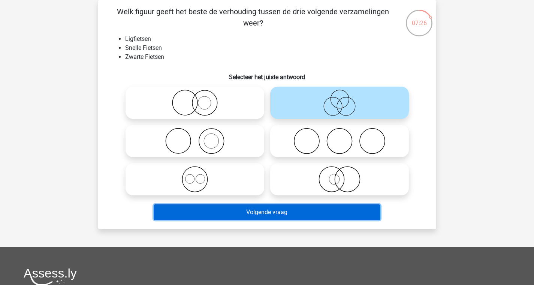
click at [299, 210] on button "Volgende vraag" at bounding box center [267, 212] width 227 height 16
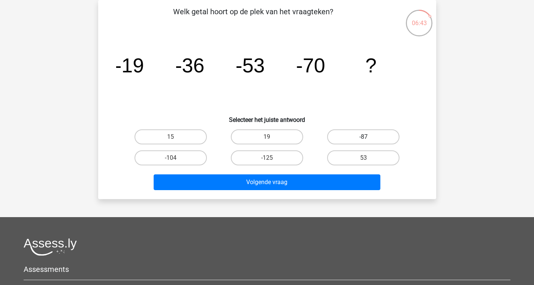
click at [347, 140] on label "-87" at bounding box center [363, 136] width 72 height 15
click at [364, 140] on input "-87" at bounding box center [366, 139] width 5 height 5
radio input "true"
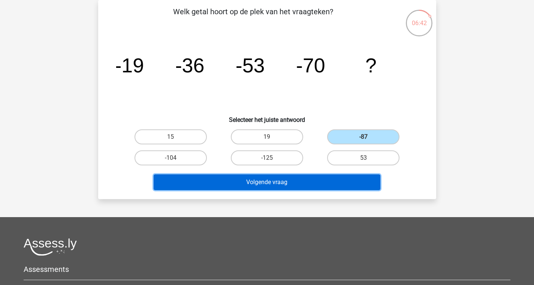
click at [278, 183] on button "Volgende vraag" at bounding box center [267, 182] width 227 height 16
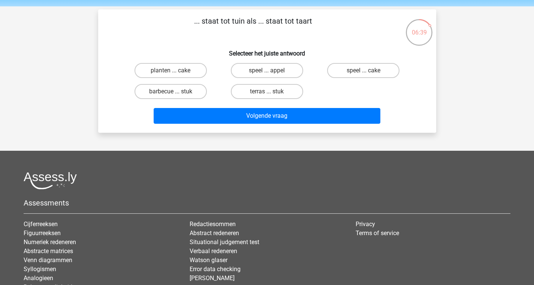
scroll to position [0, 0]
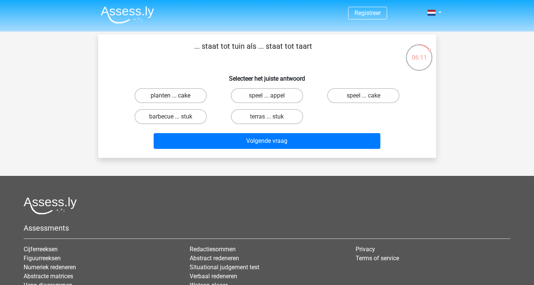
click at [192, 98] on label "planten ... cake" at bounding box center [171, 95] width 72 height 15
click at [176, 98] on input "planten ... cake" at bounding box center [173, 98] width 5 height 5
radio input "true"
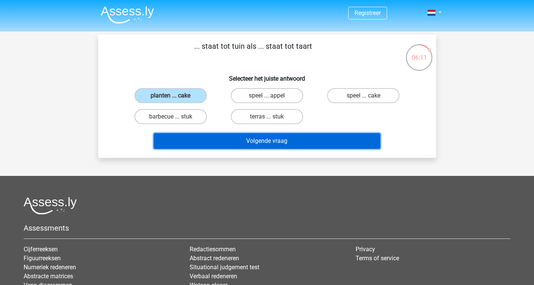
click at [246, 140] on button "Volgende vraag" at bounding box center [267, 141] width 227 height 16
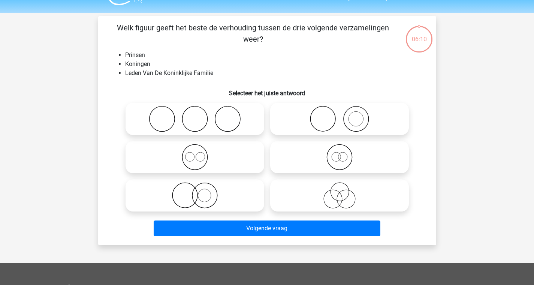
scroll to position [35, 0]
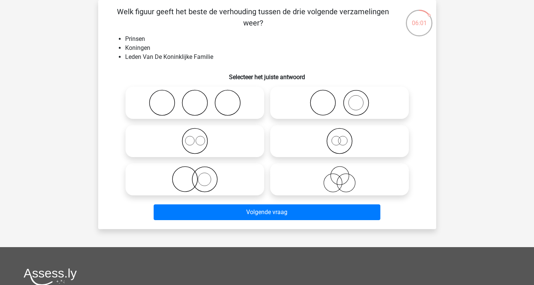
click at [222, 147] on icon at bounding box center [195, 141] width 133 height 26
click at [200, 137] on input "radio" at bounding box center [197, 134] width 5 height 5
radio input "true"
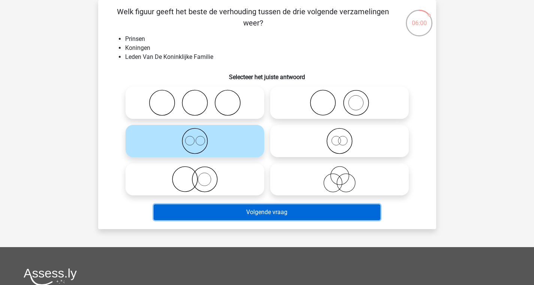
click at [236, 207] on button "Volgende vraag" at bounding box center [267, 212] width 227 height 16
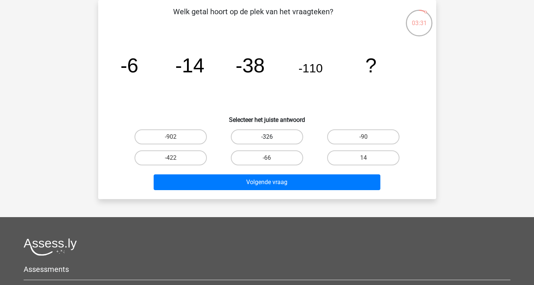
click at [278, 135] on label "-326" at bounding box center [267, 136] width 72 height 15
click at [272, 137] on input "-326" at bounding box center [269, 139] width 5 height 5
radio input "true"
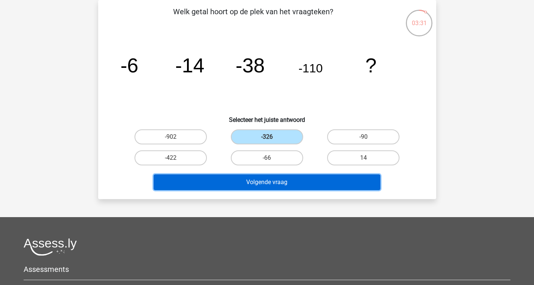
click at [309, 186] on button "Volgende vraag" at bounding box center [267, 182] width 227 height 16
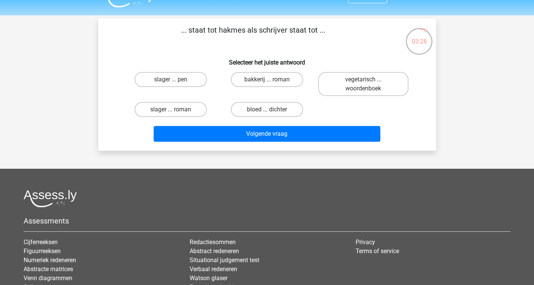
scroll to position [11, 0]
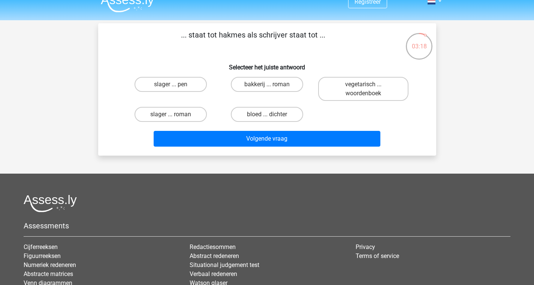
click at [175, 89] on input "slager ... pen" at bounding box center [173, 86] width 5 height 5
radio input "true"
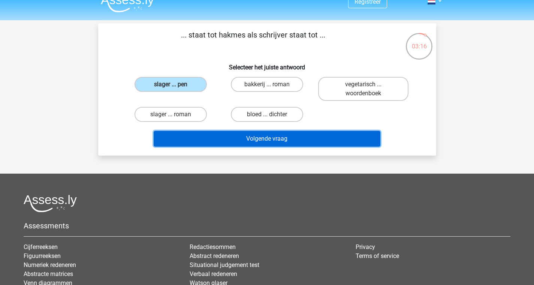
click at [235, 141] on button "Volgende vraag" at bounding box center [267, 139] width 227 height 16
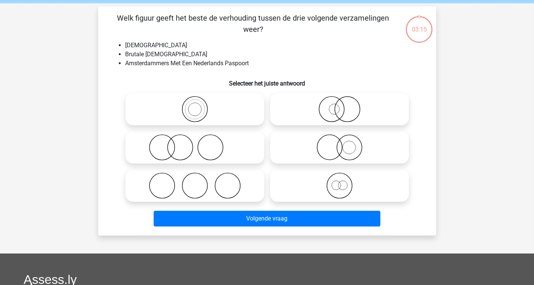
scroll to position [35, 0]
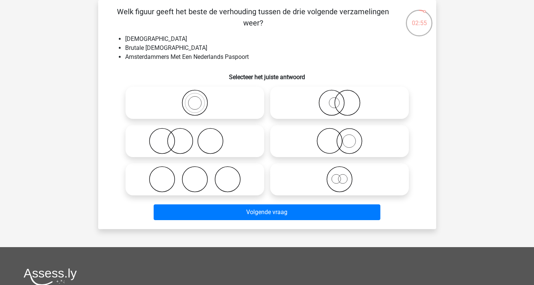
click at [307, 179] on icon at bounding box center [339, 179] width 133 height 26
click at [340, 176] on input "radio" at bounding box center [342, 173] width 5 height 5
radio input "true"
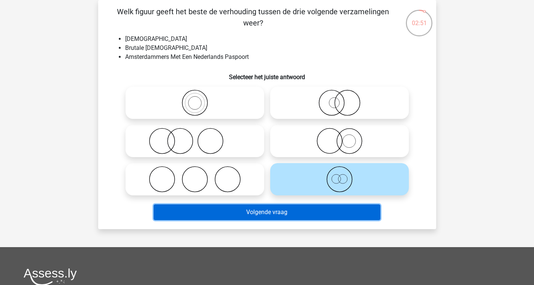
click at [321, 212] on button "Volgende vraag" at bounding box center [267, 212] width 227 height 16
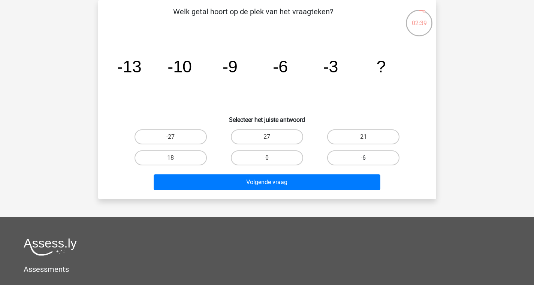
click at [369, 154] on label "-6" at bounding box center [363, 157] width 72 height 15
click at [369, 158] on input "-6" at bounding box center [366, 160] width 5 height 5
radio input "true"
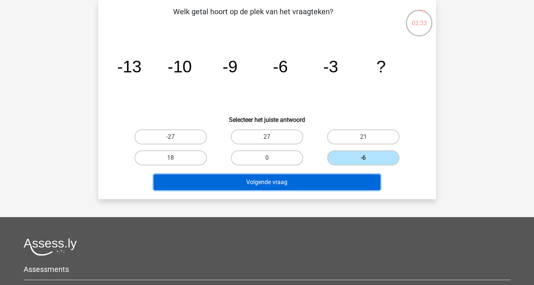
click at [250, 183] on button "Volgende vraag" at bounding box center [267, 182] width 227 height 16
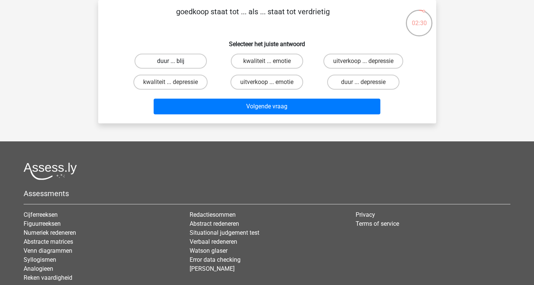
drag, startPoint x: 188, startPoint y: 56, endPoint x: 193, endPoint y: 63, distance: 8.6
click at [188, 56] on label "duur ... blij" at bounding box center [171, 61] width 72 height 15
click at [176, 61] on input "duur ... blij" at bounding box center [173, 63] width 5 height 5
radio input "true"
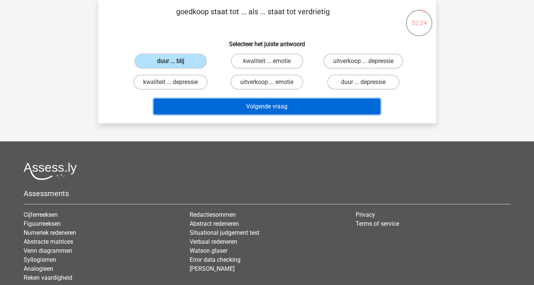
click at [225, 108] on button "Volgende vraag" at bounding box center [267, 107] width 227 height 16
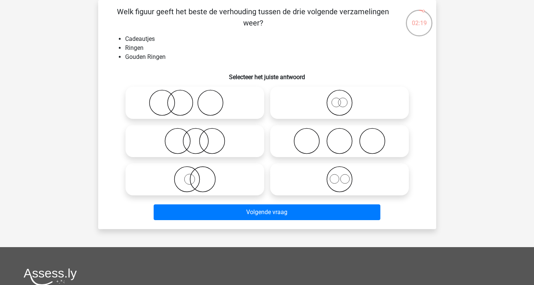
click at [313, 180] on icon at bounding box center [339, 179] width 133 height 26
click at [340, 176] on input "radio" at bounding box center [342, 173] width 5 height 5
radio input "true"
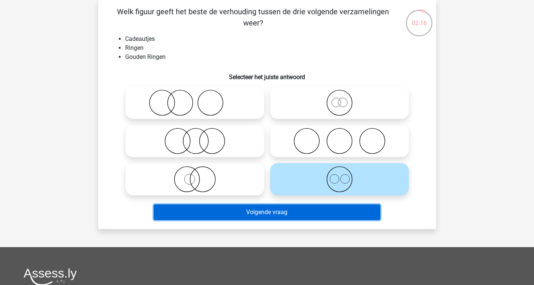
click at [208, 212] on button "Volgende vraag" at bounding box center [267, 212] width 227 height 16
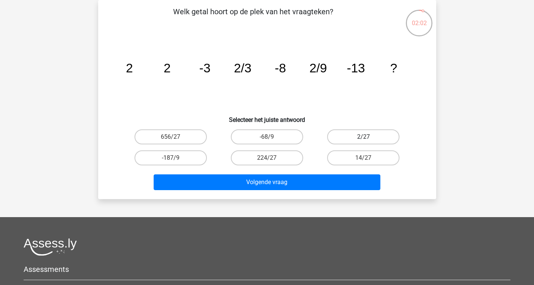
drag, startPoint x: 373, startPoint y: 131, endPoint x: 369, endPoint y: 138, distance: 7.4
click at [373, 131] on label "2/27" at bounding box center [363, 136] width 72 height 15
click at [369, 137] on input "2/27" at bounding box center [366, 139] width 5 height 5
radio input "true"
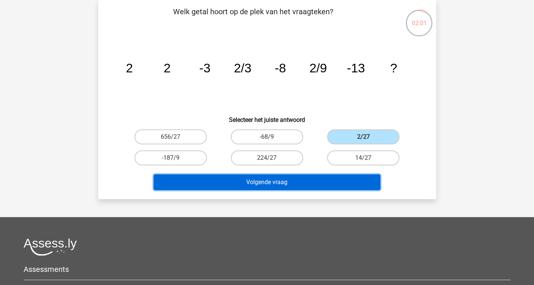
click at [328, 177] on button "Volgende vraag" at bounding box center [267, 182] width 227 height 16
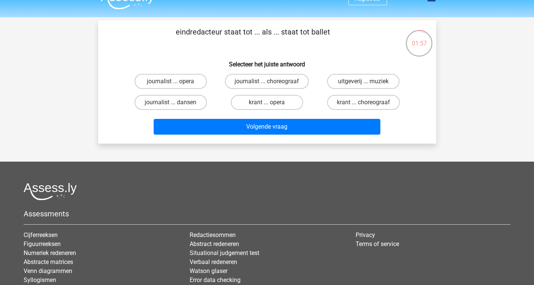
scroll to position [0, 0]
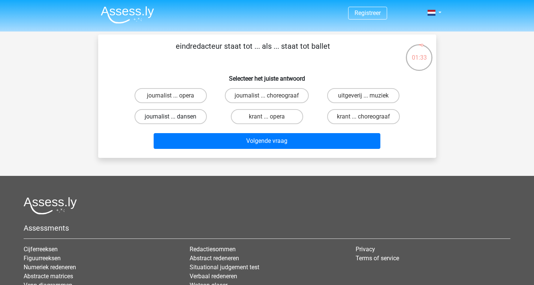
click at [201, 119] on label "journalist ... dansen" at bounding box center [171, 116] width 72 height 15
click at [176, 119] on input "journalist ... dansen" at bounding box center [173, 119] width 5 height 5
radio input "true"
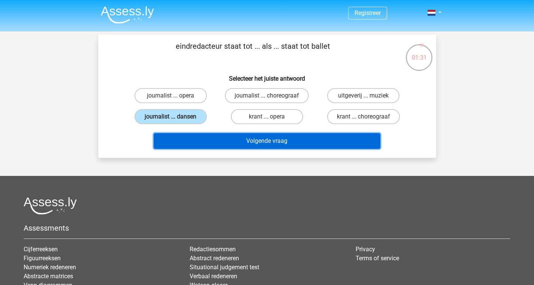
click at [275, 143] on button "Volgende vraag" at bounding box center [267, 141] width 227 height 16
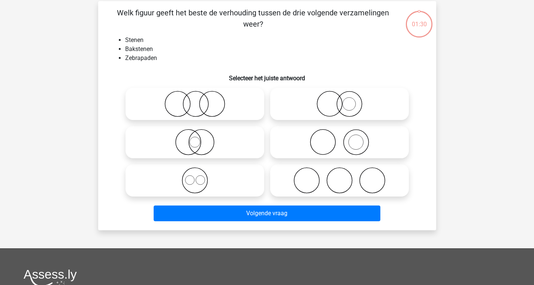
scroll to position [35, 0]
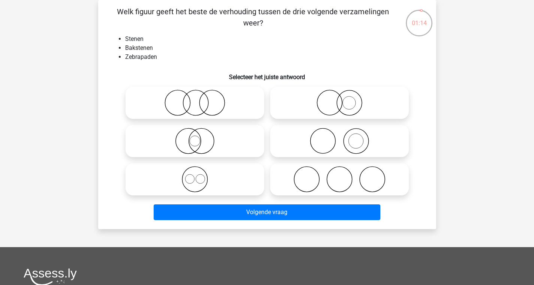
click at [220, 142] on icon at bounding box center [195, 141] width 133 height 26
click at [200, 137] on input "radio" at bounding box center [197, 134] width 5 height 5
radio input "true"
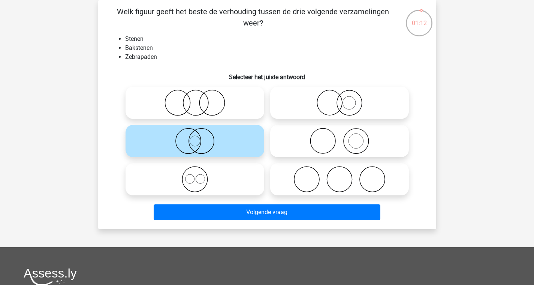
click at [246, 221] on div "Volgende vraag" at bounding box center [268, 213] width 290 height 19
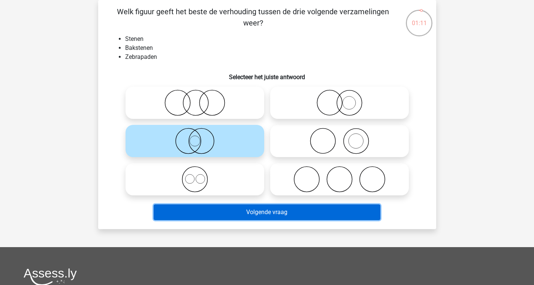
click at [245, 216] on button "Volgende vraag" at bounding box center [267, 212] width 227 height 16
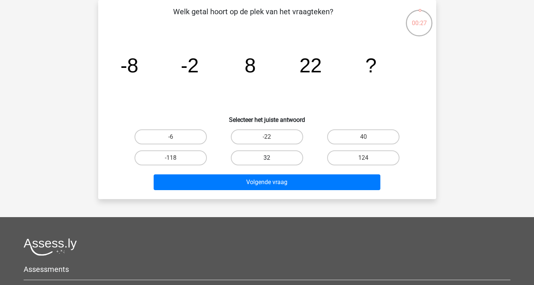
click at [274, 162] on label "32" at bounding box center [267, 157] width 72 height 15
click at [272, 162] on input "32" at bounding box center [269, 160] width 5 height 5
radio input "true"
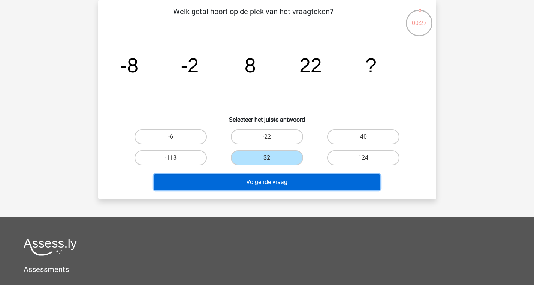
click at [330, 183] on button "Volgende vraag" at bounding box center [267, 182] width 227 height 16
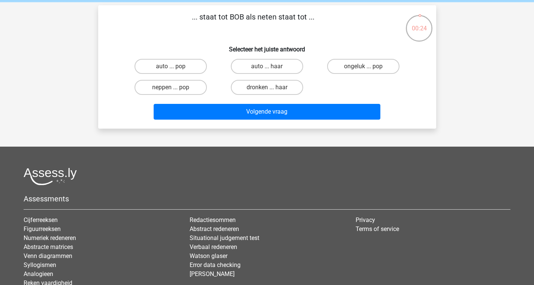
scroll to position [22, 0]
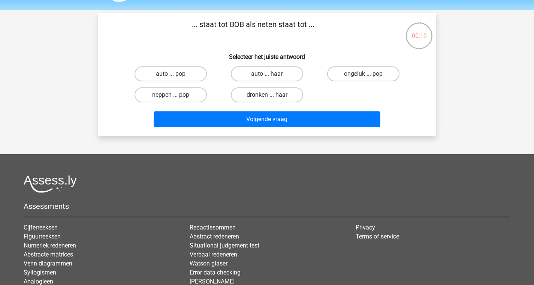
click at [280, 96] on label "dronken ... haar" at bounding box center [267, 94] width 72 height 15
click at [272, 96] on input "dronken ... haar" at bounding box center [269, 97] width 5 height 5
radio input "true"
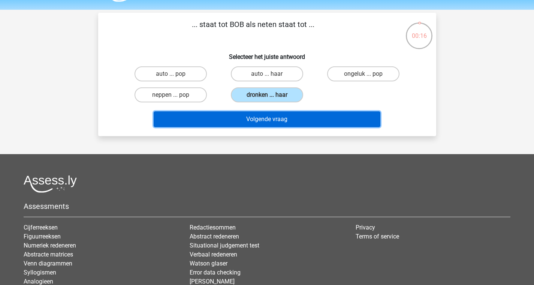
click at [294, 123] on button "Volgende vraag" at bounding box center [267, 119] width 227 height 16
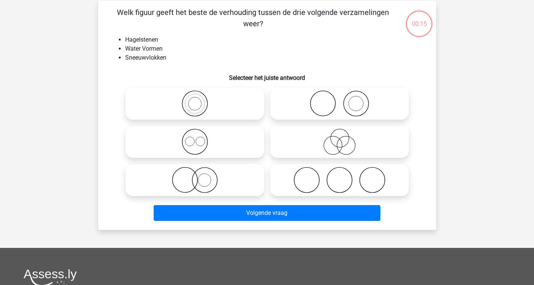
scroll to position [35, 0]
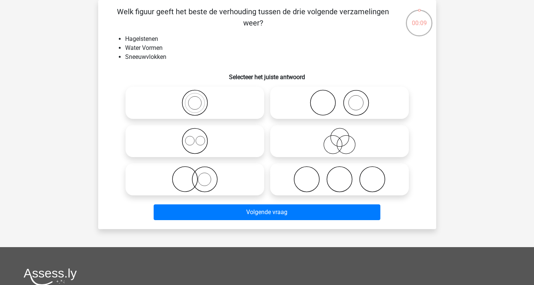
click at [215, 138] on icon at bounding box center [195, 141] width 133 height 26
click at [200, 137] on input "radio" at bounding box center [197, 134] width 5 height 5
radio input "true"
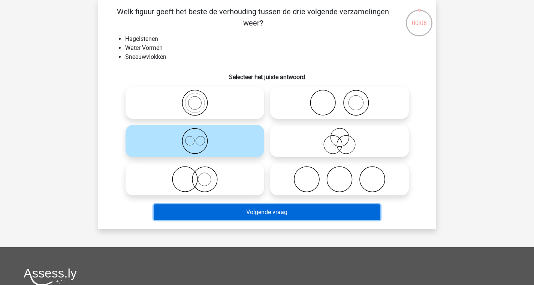
click at [216, 216] on button "Volgende vraag" at bounding box center [267, 212] width 227 height 16
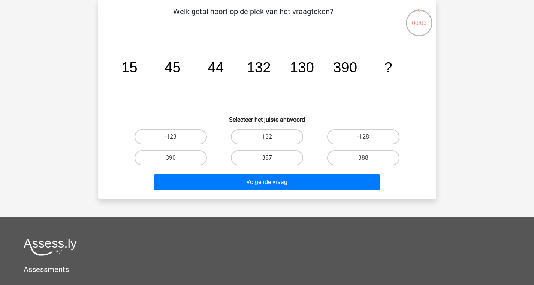
click at [289, 158] on label "387" at bounding box center [267, 157] width 72 height 15
click at [272, 158] on input "387" at bounding box center [269, 160] width 5 height 5
radio input "true"
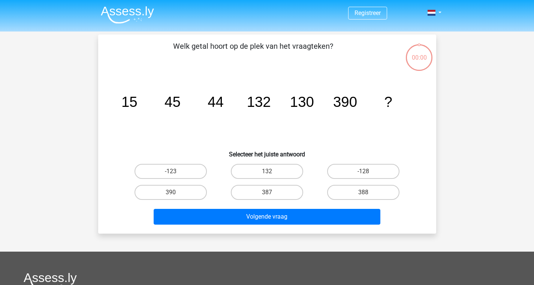
scroll to position [35, 0]
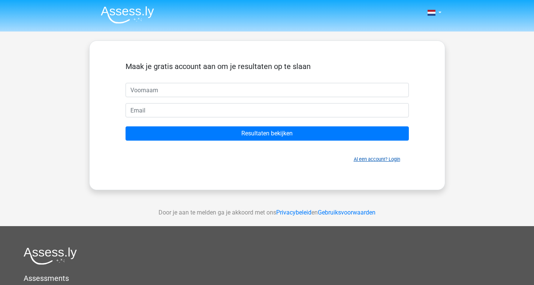
click at [369, 160] on link "Al een account? Login" at bounding box center [377, 159] width 47 height 6
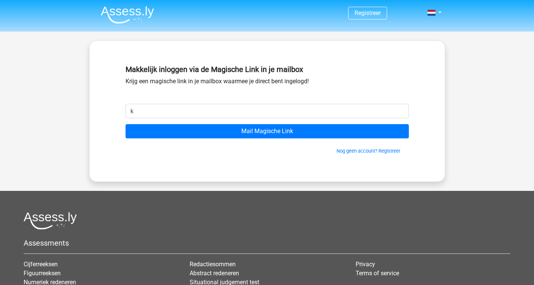
type input "kirstenelings@gmail.com"
click at [263, 138] on div "Nog geen account? Registreer" at bounding box center [268, 146] width 284 height 16
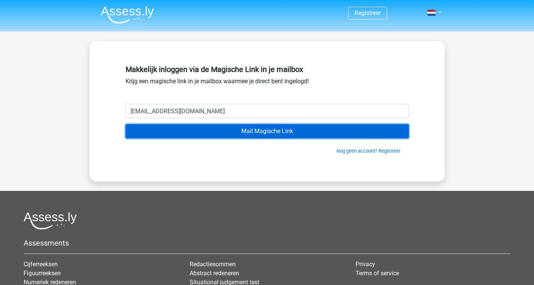
drag, startPoint x: 239, startPoint y: 131, endPoint x: 229, endPoint y: 137, distance: 11.3
click at [236, 133] on input "Mail Magische Link" at bounding box center [268, 131] width 284 height 14
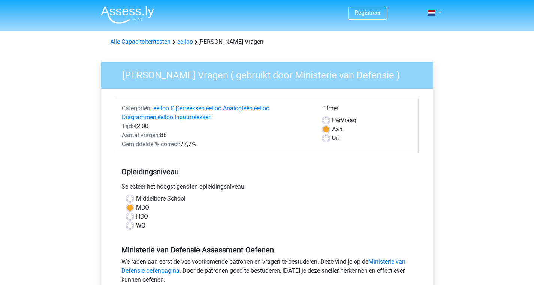
scroll to position [122, 0]
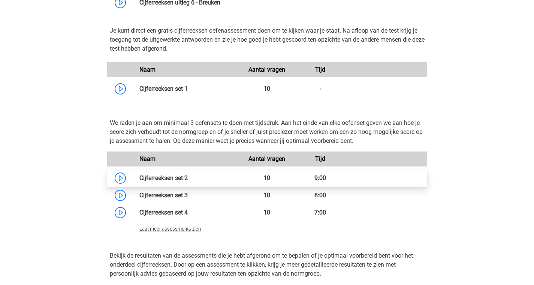
scroll to position [734, 0]
click at [188, 177] on link at bounding box center [188, 177] width 0 height 7
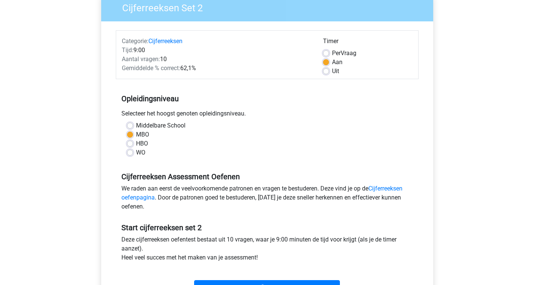
scroll to position [162, 0]
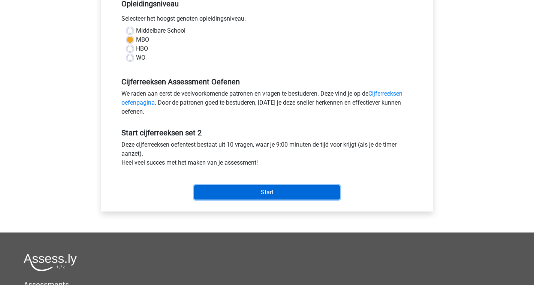
click at [254, 196] on input "Start" at bounding box center [267, 192] width 146 height 14
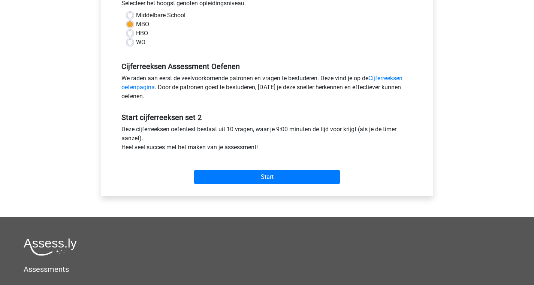
scroll to position [308, 0]
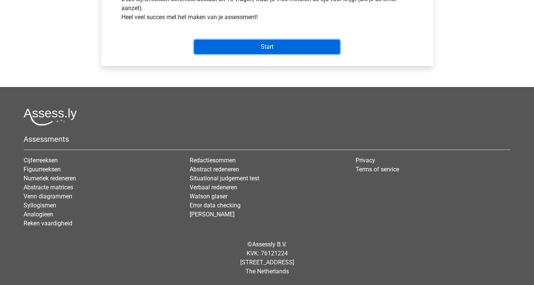
click at [298, 47] on input "Start" at bounding box center [267, 47] width 146 height 14
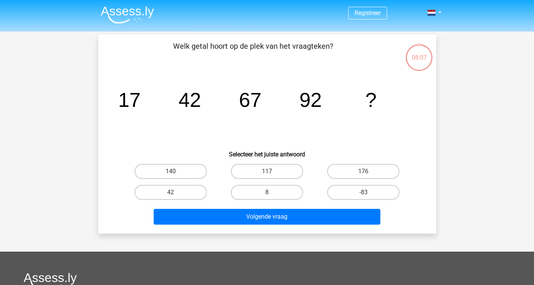
click at [272, 173] on input "117" at bounding box center [269, 173] width 5 height 5
radio input "true"
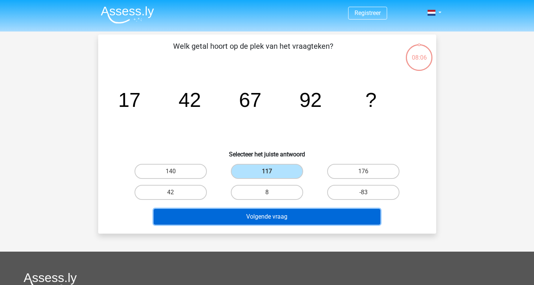
click at [301, 215] on button "Volgende vraag" at bounding box center [267, 217] width 227 height 16
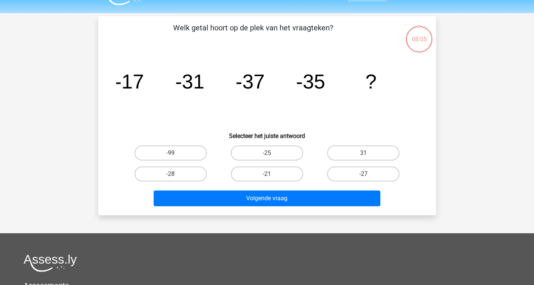
scroll to position [35, 0]
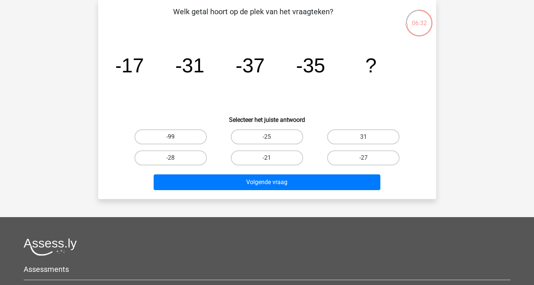
drag, startPoint x: 155, startPoint y: 138, endPoint x: 207, endPoint y: 156, distance: 55.3
click at [156, 138] on label "-99" at bounding box center [171, 136] width 72 height 15
click at [171, 138] on input "-99" at bounding box center [173, 139] width 5 height 5
radio input "true"
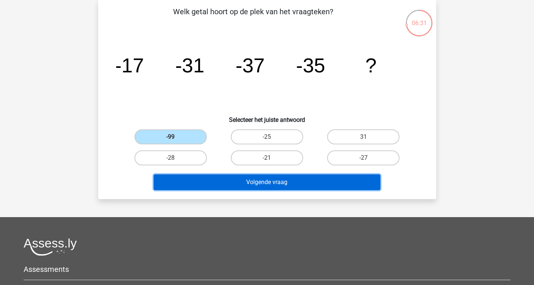
click at [264, 183] on button "Volgende vraag" at bounding box center [267, 182] width 227 height 16
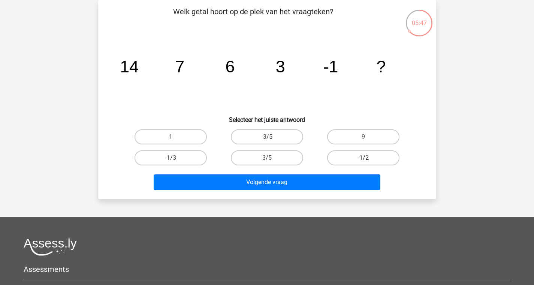
click at [356, 157] on label "-1/2" at bounding box center [363, 157] width 72 height 15
click at [364, 158] on input "-1/2" at bounding box center [366, 160] width 5 height 5
radio input "true"
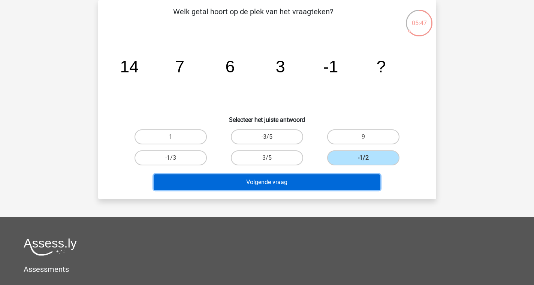
click at [350, 182] on button "Volgende vraag" at bounding box center [267, 182] width 227 height 16
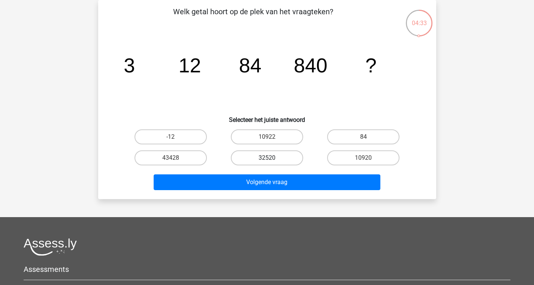
click at [250, 162] on label "32520" at bounding box center [267, 157] width 72 height 15
click at [267, 162] on input "32520" at bounding box center [269, 160] width 5 height 5
radio input "true"
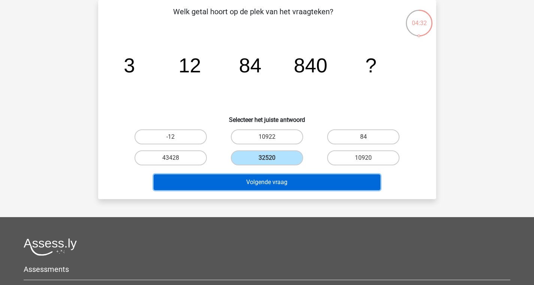
click at [284, 182] on button "Volgende vraag" at bounding box center [267, 182] width 227 height 16
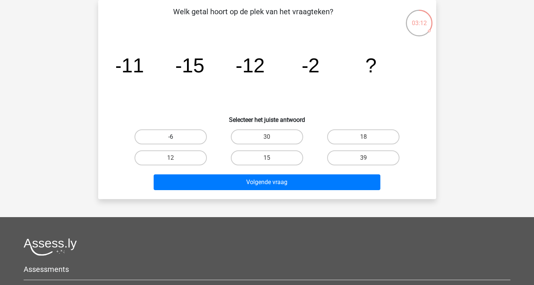
click at [157, 137] on label "-6" at bounding box center [171, 136] width 72 height 15
click at [171, 137] on input "-6" at bounding box center [173, 139] width 5 height 5
radio input "true"
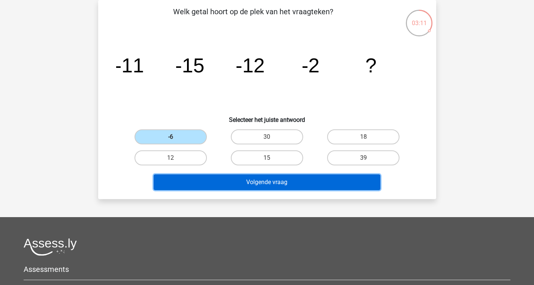
click at [275, 188] on button "Volgende vraag" at bounding box center [267, 182] width 227 height 16
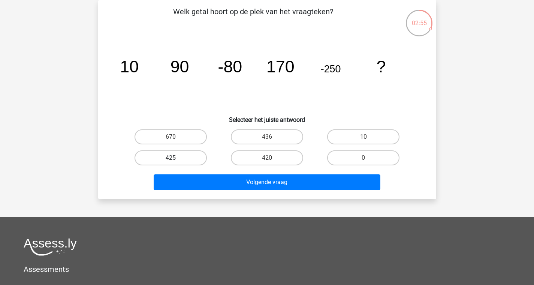
click at [195, 161] on label "425" at bounding box center [171, 157] width 72 height 15
click at [176, 161] on input "425" at bounding box center [173, 160] width 5 height 5
radio input "true"
click at [189, 149] on div "425" at bounding box center [171, 157] width 96 height 21
drag, startPoint x: 188, startPoint y: 138, endPoint x: 213, endPoint y: 162, distance: 34.5
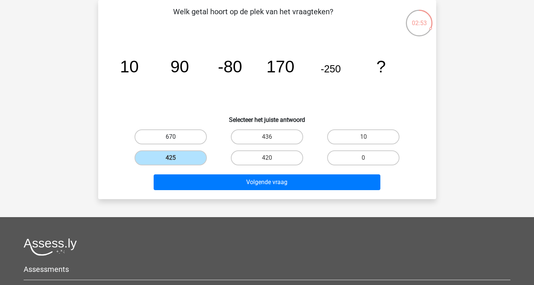
click at [191, 143] on label "670" at bounding box center [171, 136] width 72 height 15
click at [176, 142] on input "670" at bounding box center [173, 139] width 5 height 5
radio input "true"
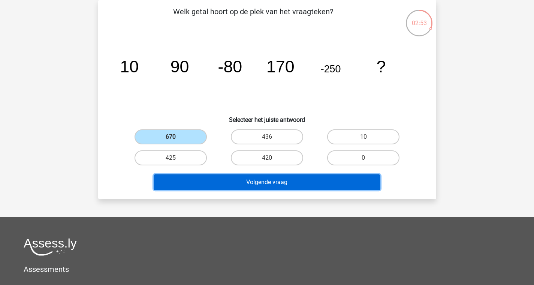
click at [239, 182] on button "Volgende vraag" at bounding box center [267, 182] width 227 height 16
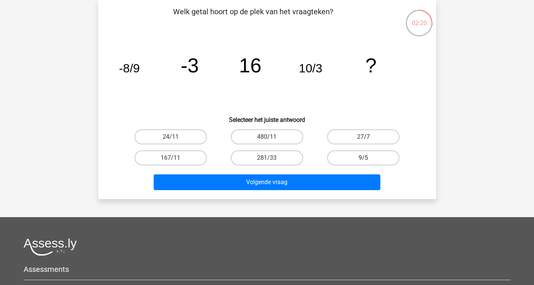
click at [353, 162] on label "9/5" at bounding box center [363, 157] width 72 height 15
click at [364, 162] on input "9/5" at bounding box center [366, 160] width 5 height 5
radio input "true"
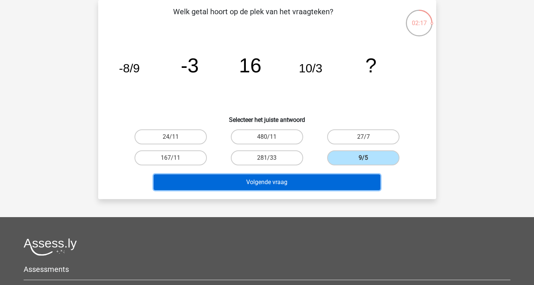
click at [326, 181] on button "Volgende vraag" at bounding box center [267, 182] width 227 height 16
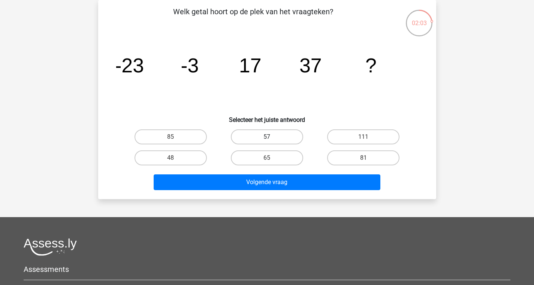
click at [278, 137] on label "57" at bounding box center [267, 136] width 72 height 15
click at [272, 137] on input "57" at bounding box center [269, 139] width 5 height 5
radio input "true"
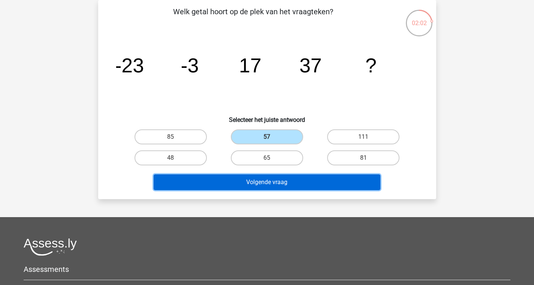
click at [296, 185] on button "Volgende vraag" at bounding box center [267, 182] width 227 height 16
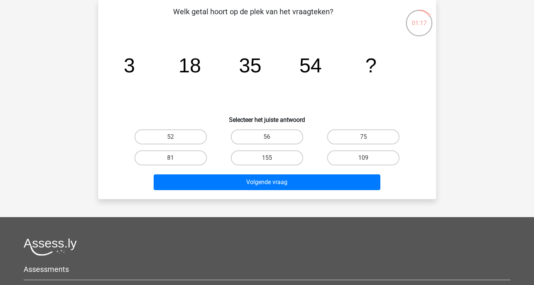
drag, startPoint x: 401, startPoint y: 145, endPoint x: 393, endPoint y: 145, distance: 8.3
click at [394, 145] on div "75" at bounding box center [363, 136] width 96 height 21
drag, startPoint x: 385, startPoint y: 144, endPoint x: 375, endPoint y: 143, distance: 9.4
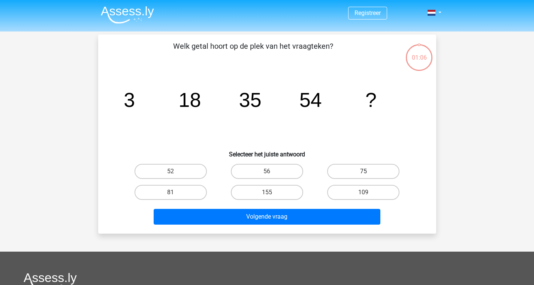
click at [371, 167] on label "75" at bounding box center [363, 171] width 72 height 15
click at [369, 171] on input "75" at bounding box center [366, 173] width 5 height 5
radio input "true"
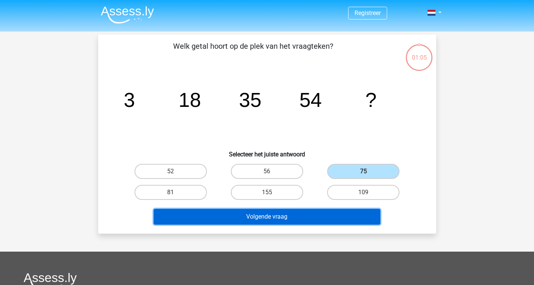
click at [348, 220] on button "Volgende vraag" at bounding box center [267, 217] width 227 height 16
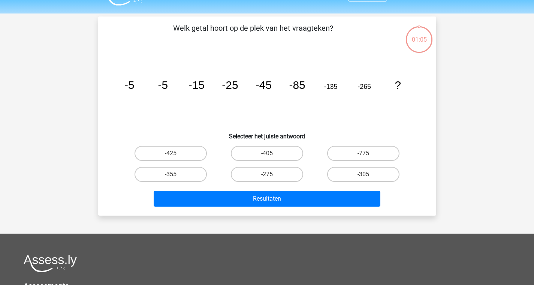
scroll to position [35, 0]
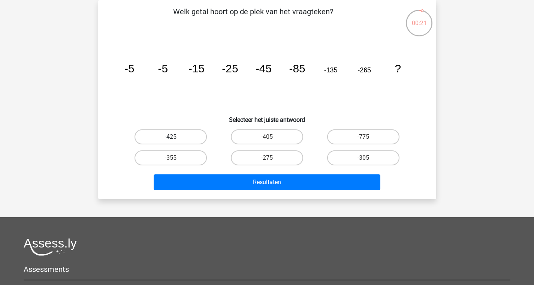
click at [162, 143] on label "-425" at bounding box center [171, 136] width 72 height 15
click at [171, 142] on input "-425" at bounding box center [173, 139] width 5 height 5
radio input "true"
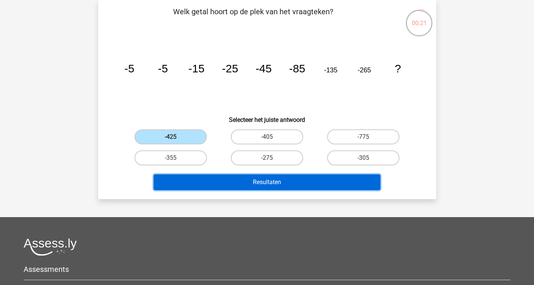
click at [255, 181] on button "Resultaten" at bounding box center [267, 182] width 227 height 16
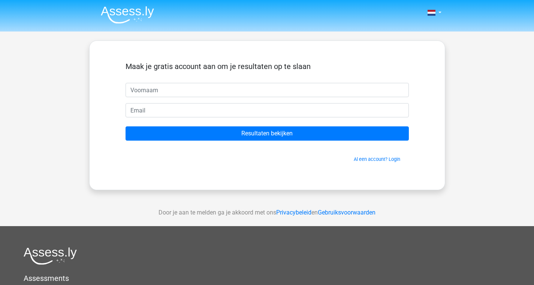
click at [382, 155] on div "Al een account? Login" at bounding box center [268, 155] width 284 height 16
click at [370, 164] on div "Maak je gratis account aan om je resultaten op te slaan Resultaten bekijken Al …" at bounding box center [268, 115] width 320 height 113
click at [375, 158] on link "Al een account? Login" at bounding box center [377, 159] width 47 height 6
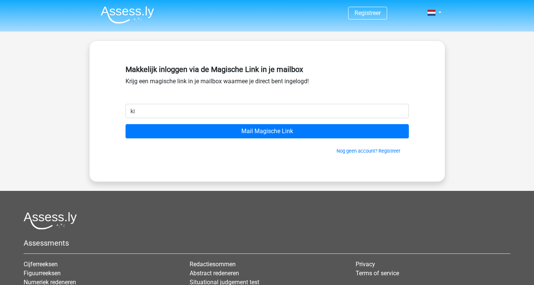
type input "[EMAIL_ADDRESS][DOMAIN_NAME]"
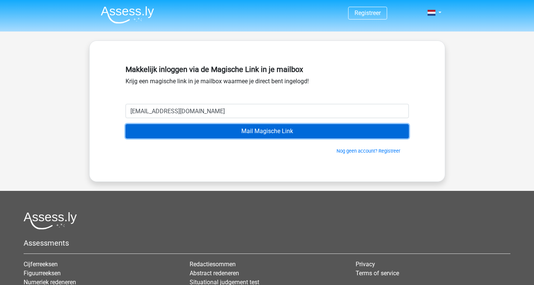
drag, startPoint x: 222, startPoint y: 136, endPoint x: 216, endPoint y: 136, distance: 6.4
click at [218, 135] on input "Mail Magische Link" at bounding box center [268, 131] width 284 height 14
